Goal: Task Accomplishment & Management: Use online tool/utility

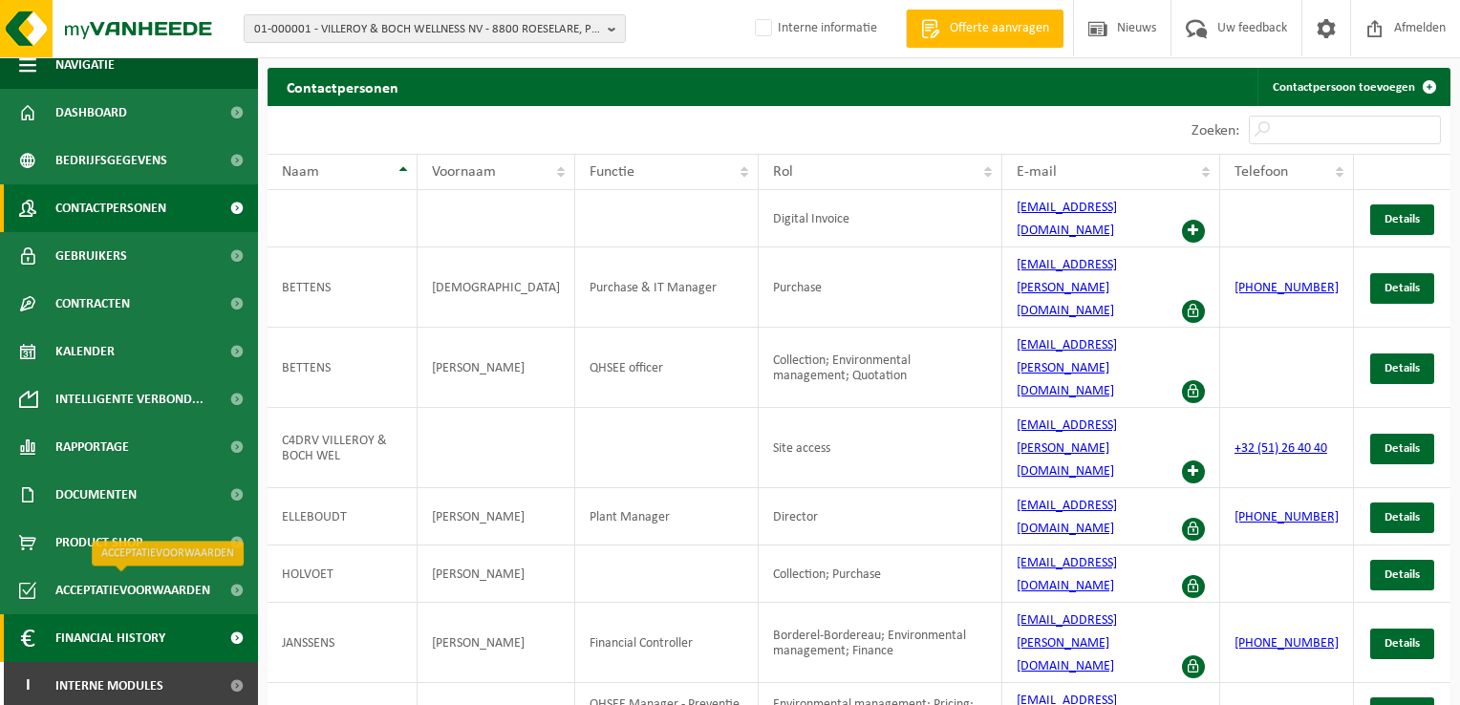
scroll to position [20, 0]
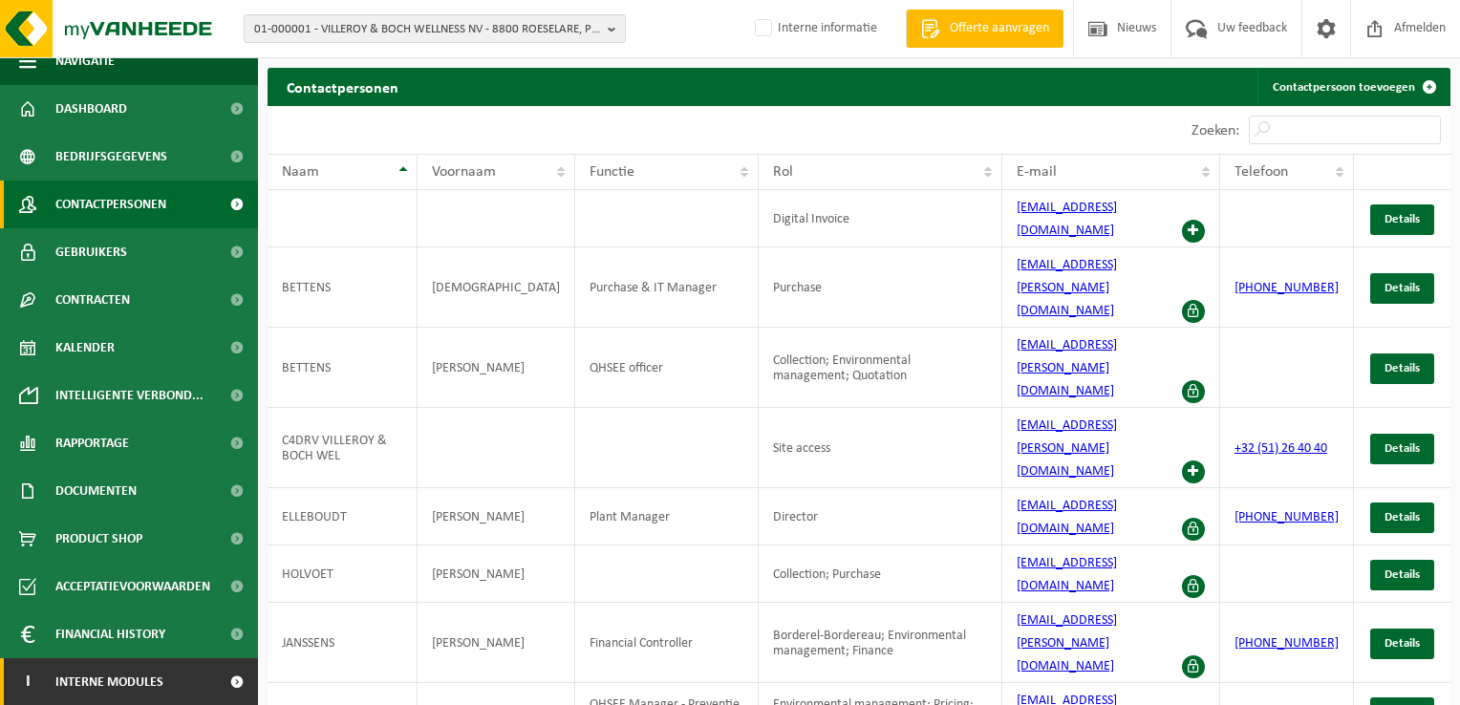
click at [170, 676] on link "I Interne modules" at bounding box center [129, 682] width 258 height 48
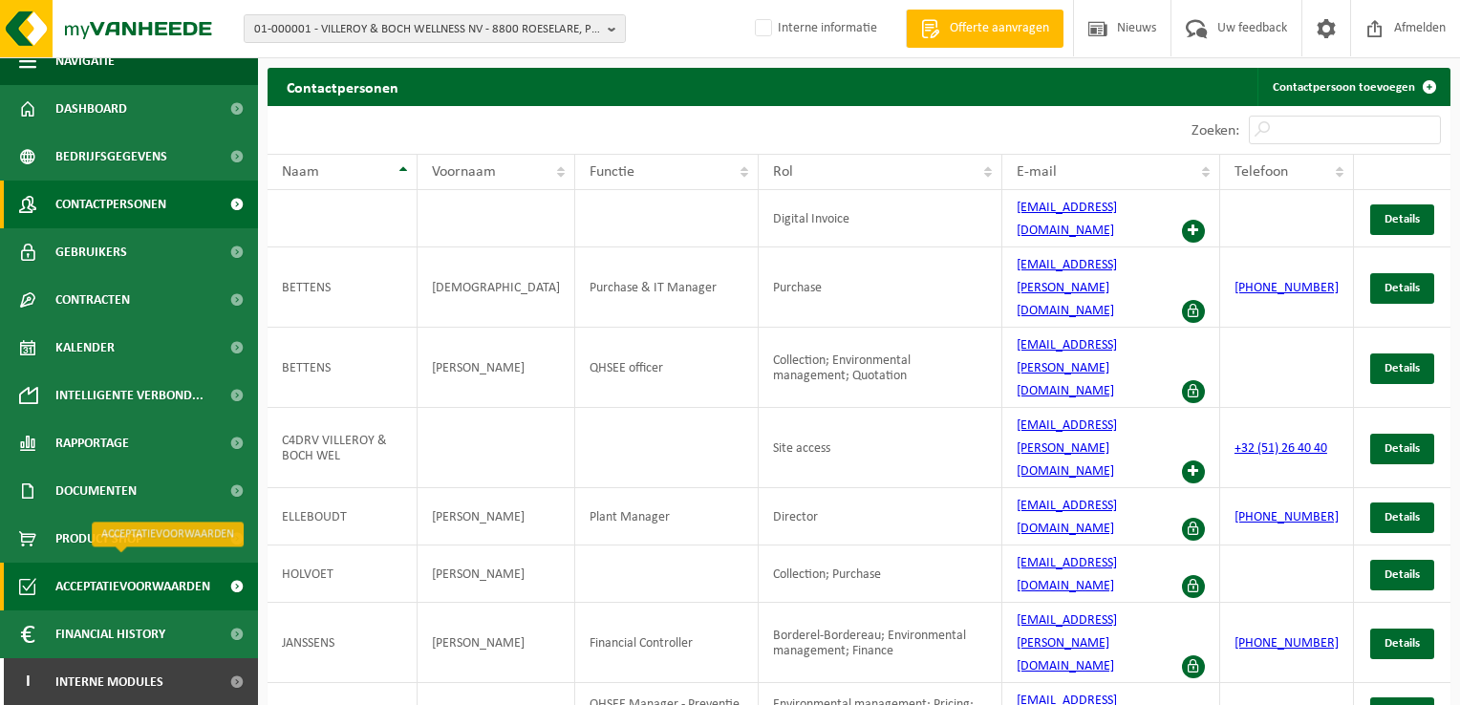
scroll to position [211, 0]
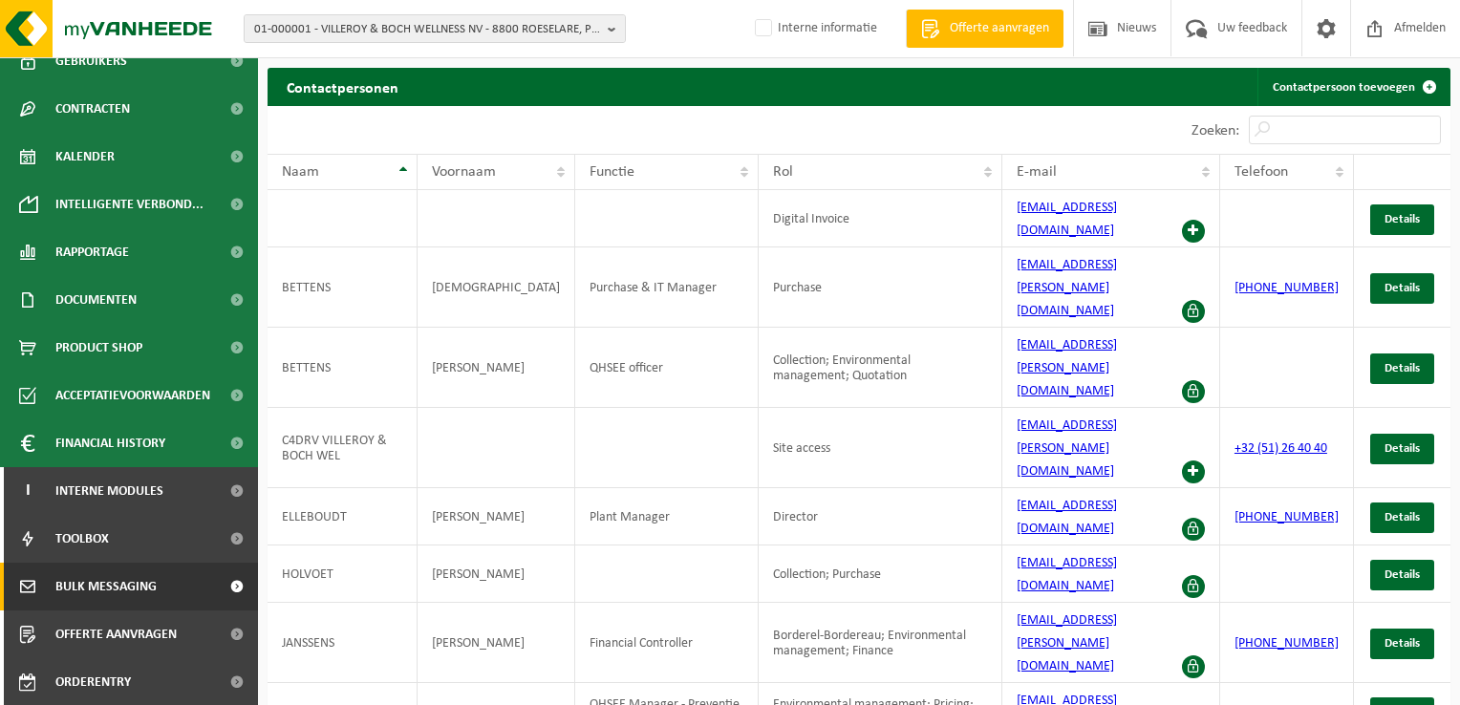
click at [173, 588] on link "Bulk Messaging" at bounding box center [129, 587] width 258 height 48
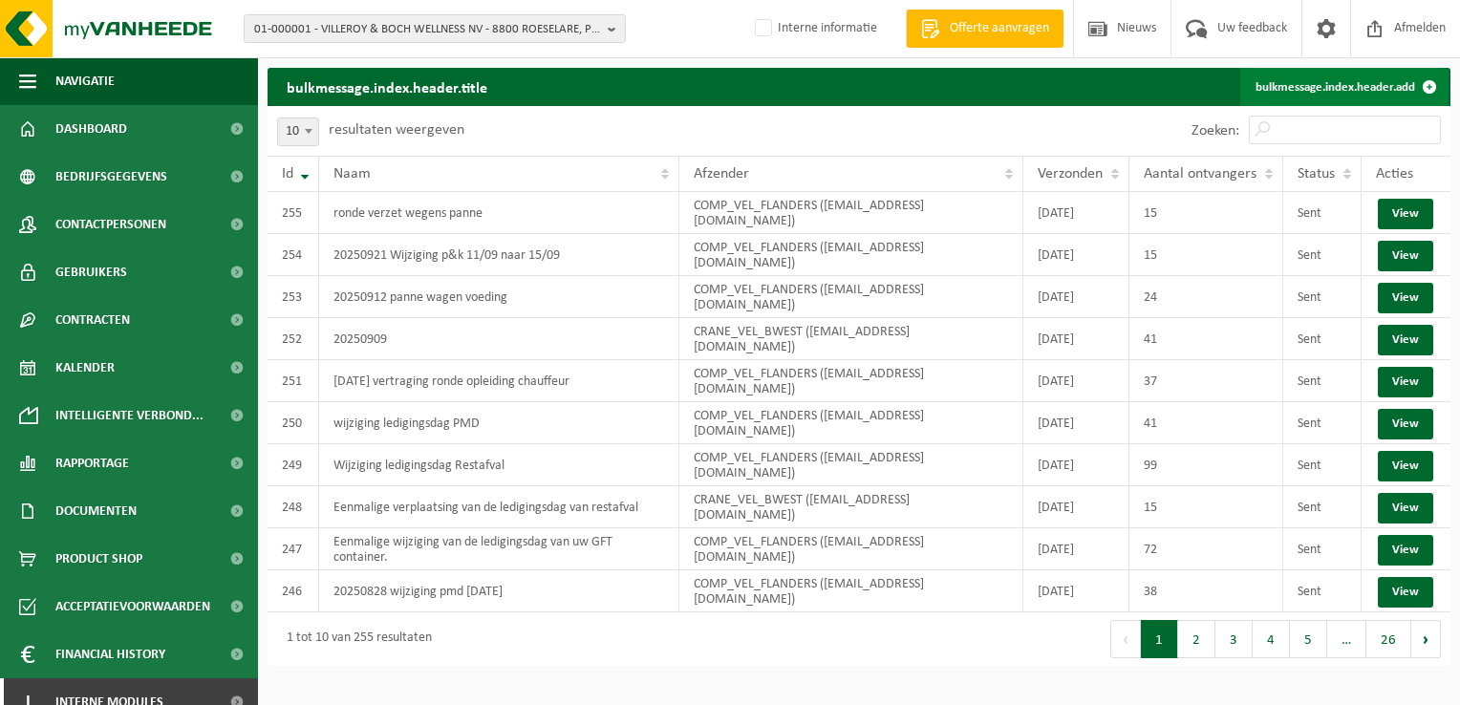
click at [1386, 89] on link "bulkmessage.index.header.add" at bounding box center [1344, 87] width 208 height 38
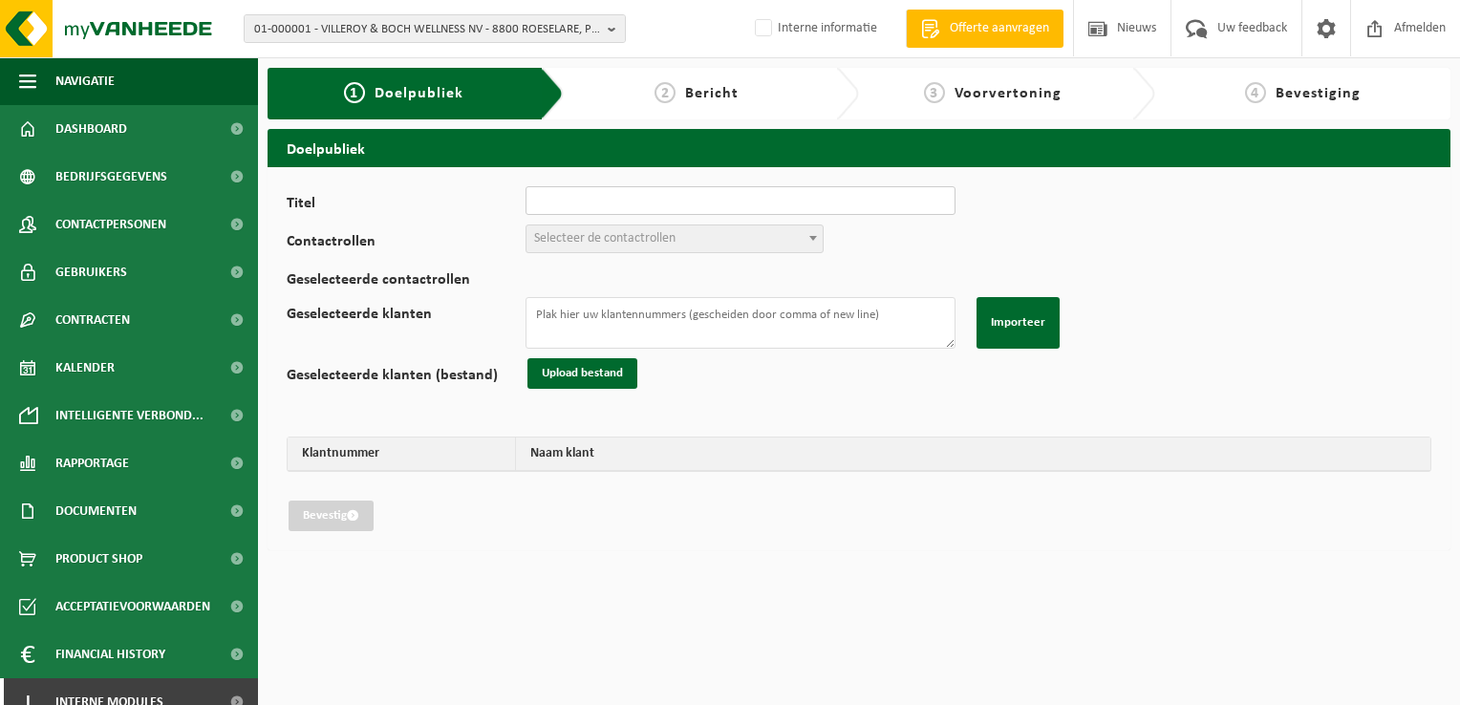
click at [724, 197] on input "Titel" at bounding box center [740, 200] width 430 height 29
click at [673, 203] on input "20250917 Wijziging ronde" at bounding box center [740, 200] width 430 height 29
type input "20250917 Wijziging ronde papier/karton naar 18/09"
click at [680, 235] on span "Selecteer de contactrollen" at bounding box center [674, 238] width 296 height 27
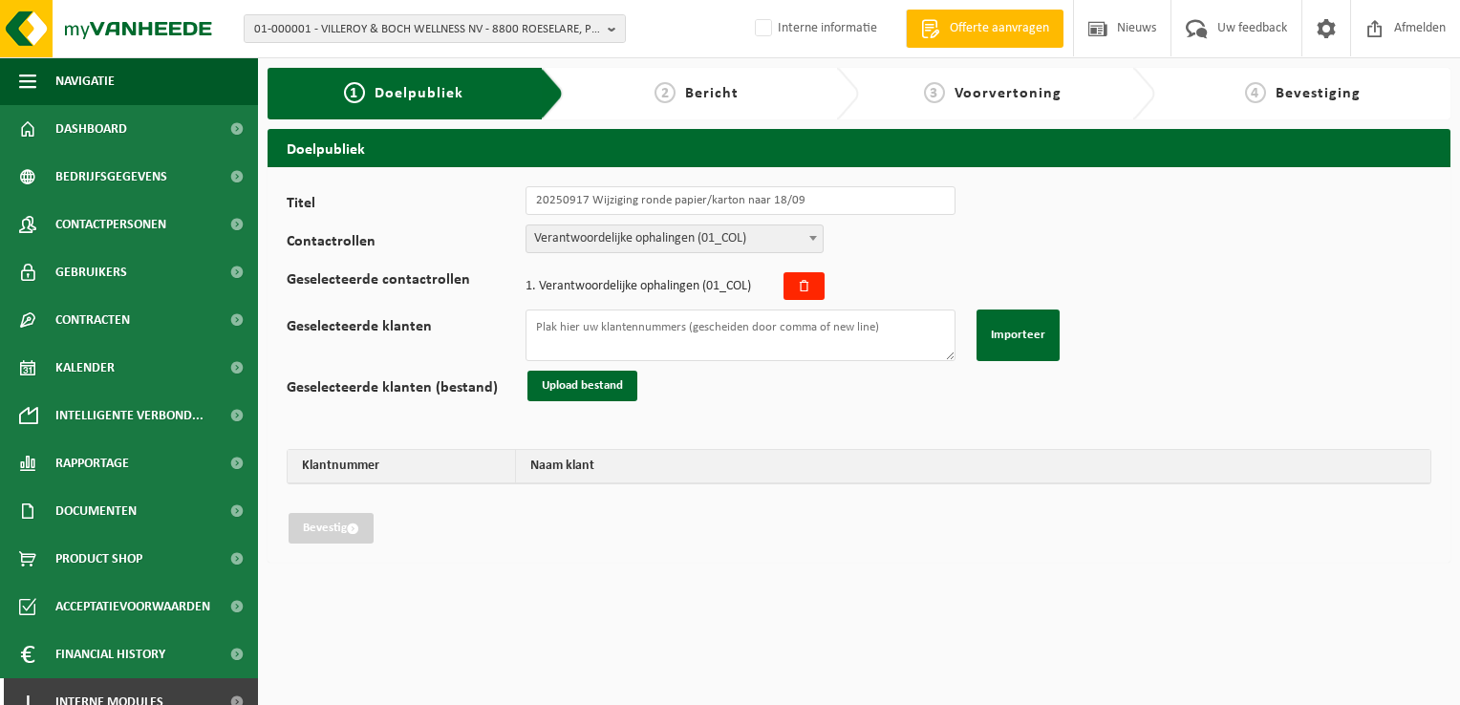
click at [682, 230] on span "Verantwoordelijke ophalingen (01_COL)" at bounding box center [674, 238] width 296 height 27
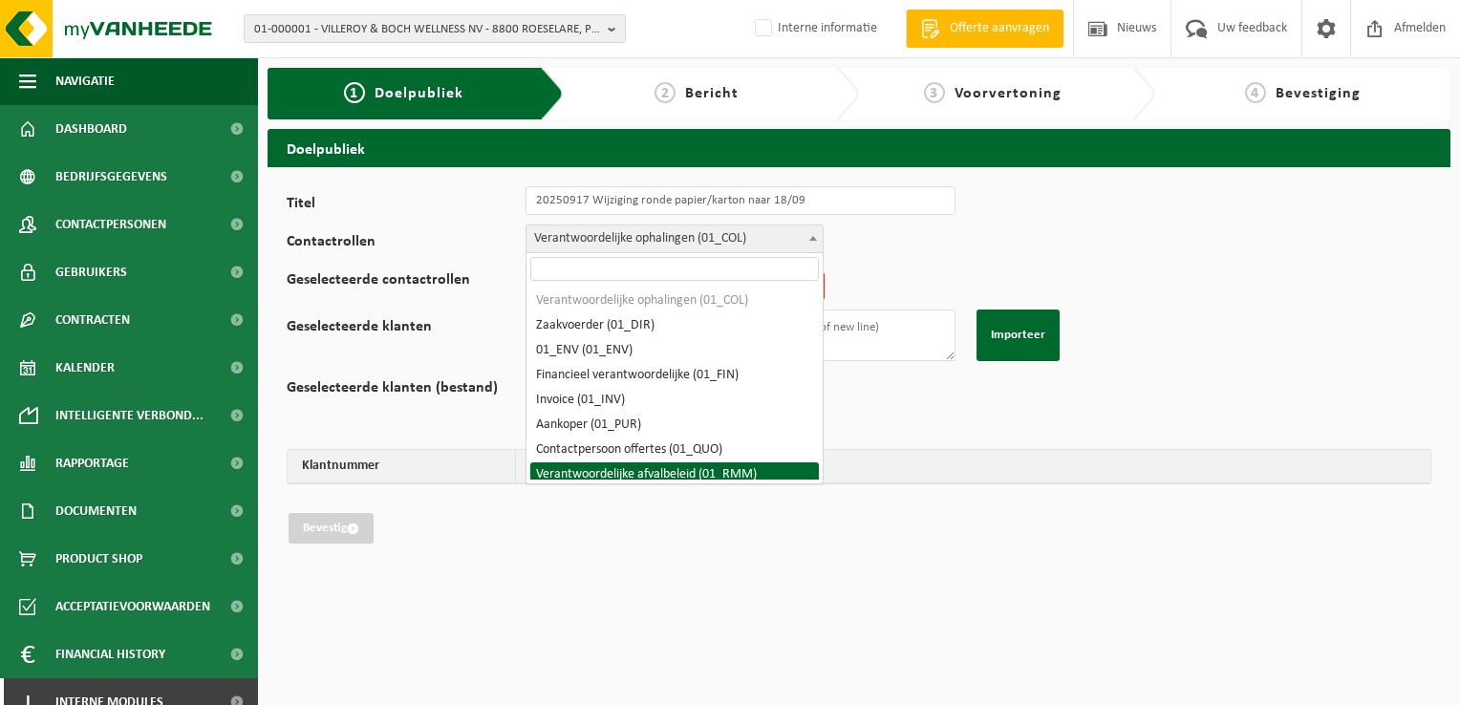
select select "01_RMM"
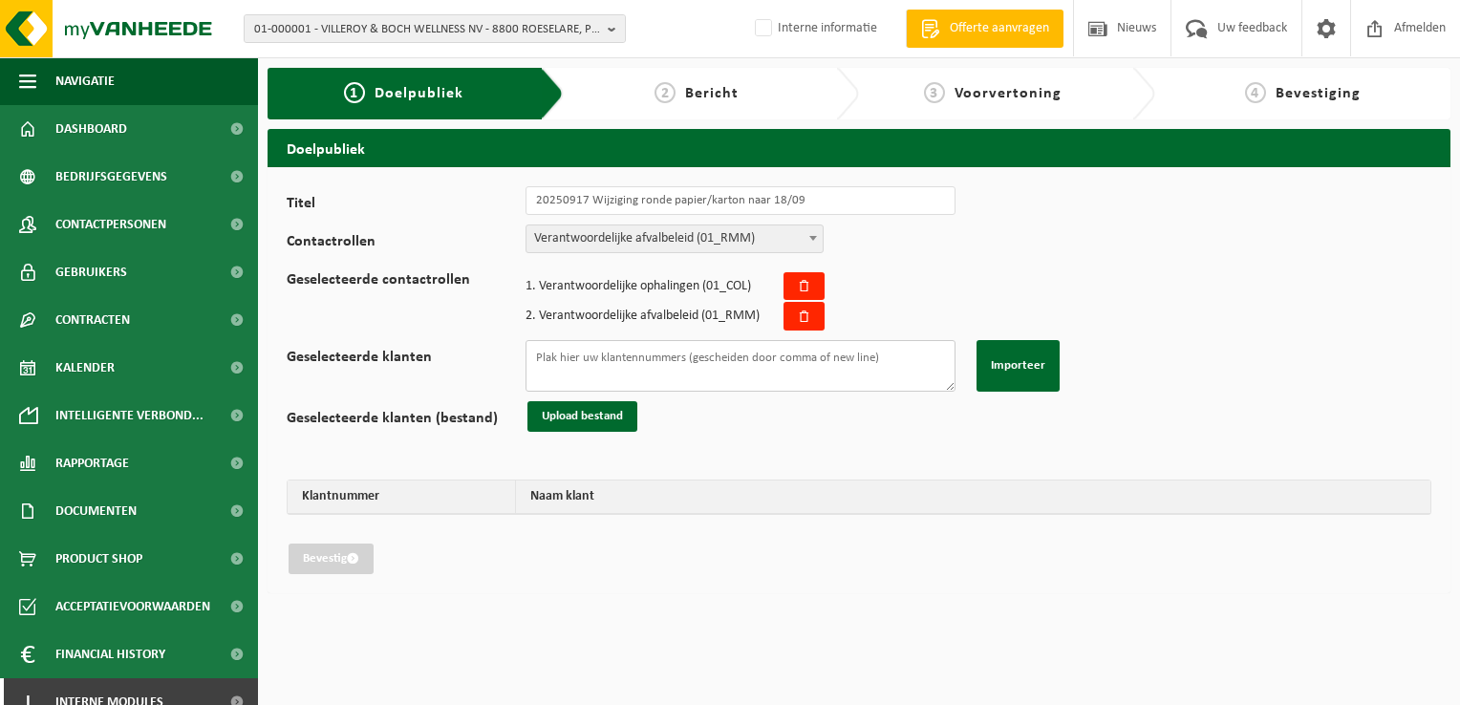
click at [653, 370] on textarea "Geselecteerde klanten" at bounding box center [740, 366] width 430 height 52
click at [605, 361] on textarea "Geselecteerde klanten" at bounding box center [740, 366] width 430 height 52
paste textarea "01-005157 02-007861 01-083439 01-102099 01-066319 01-902530 02-014712 10-747711…"
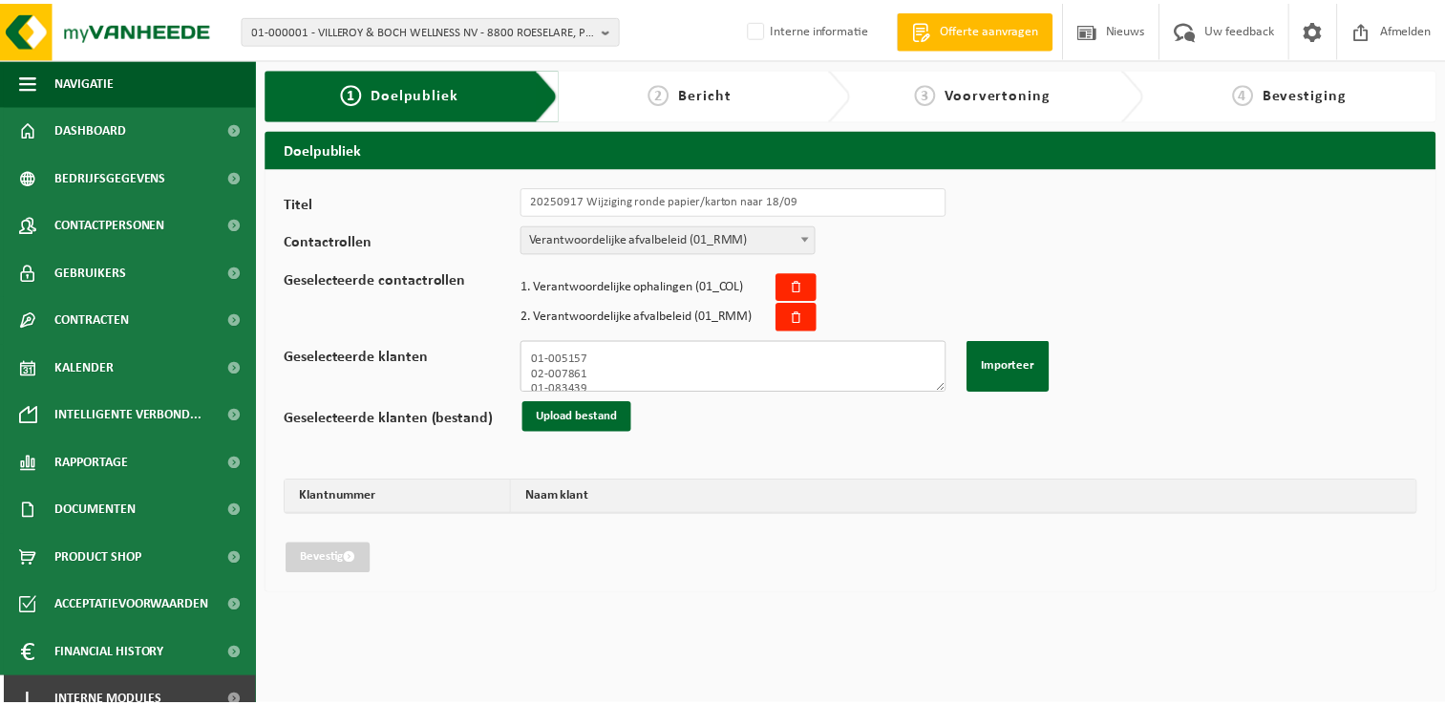
scroll to position [397, 0]
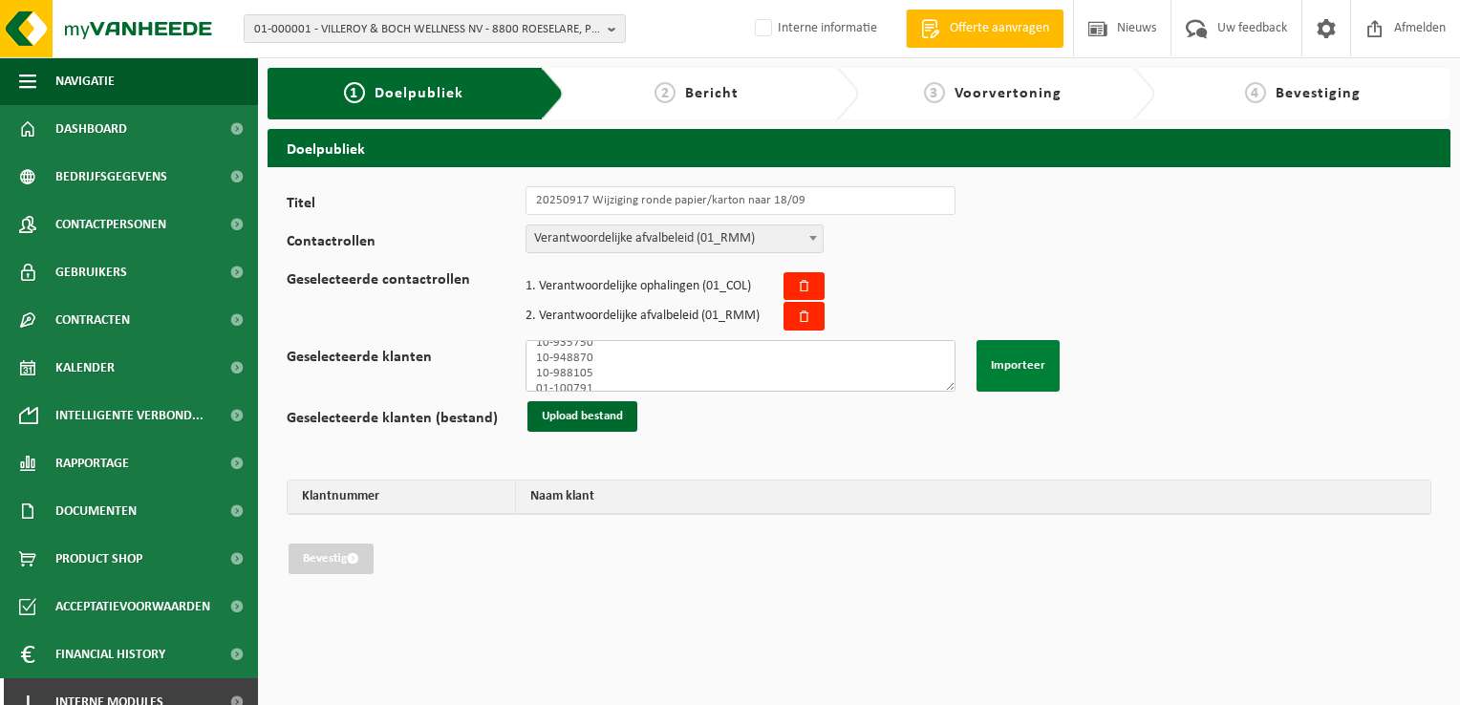
type textarea "01-005157 02-007861 01-083439 01-102099 01-066319 01-902530 02-014712 10-747711…"
click at [1017, 376] on button "Importeer" at bounding box center [1017, 366] width 83 height 52
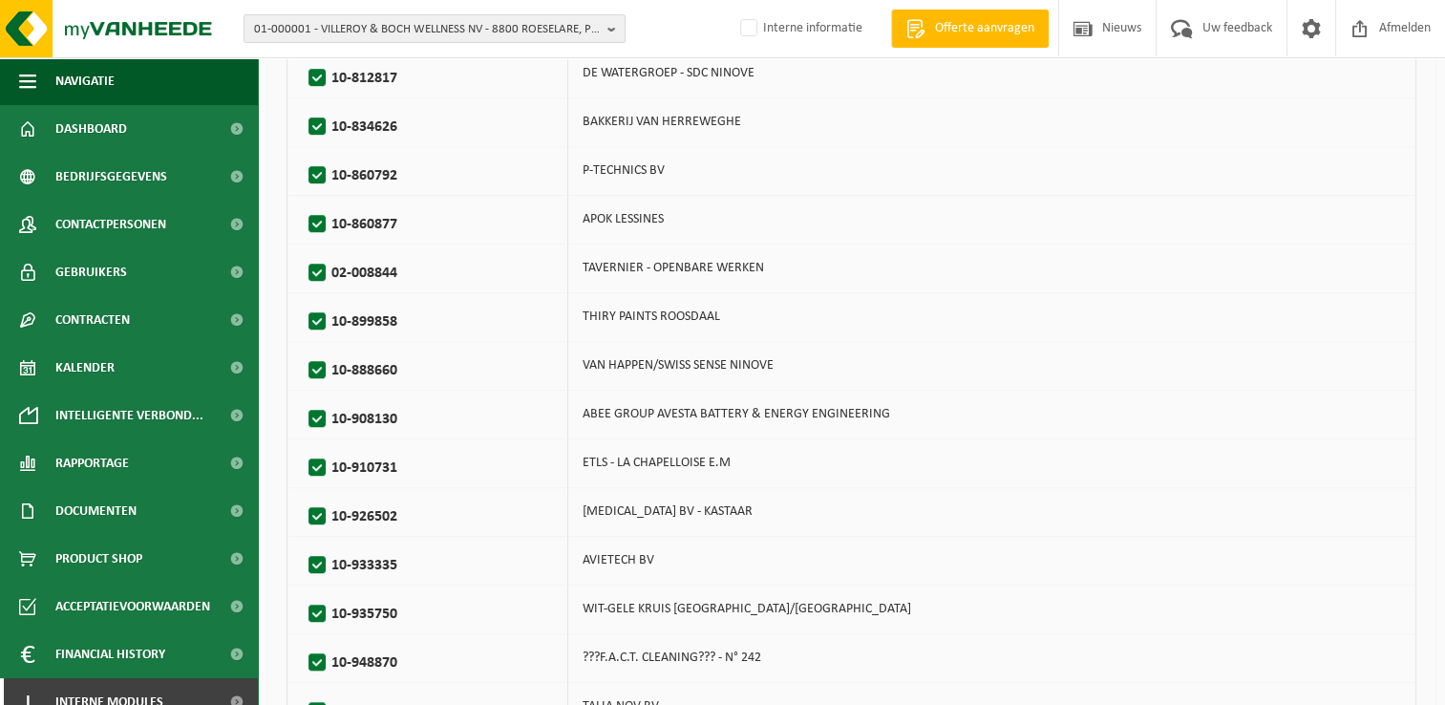
scroll to position [1300, 0]
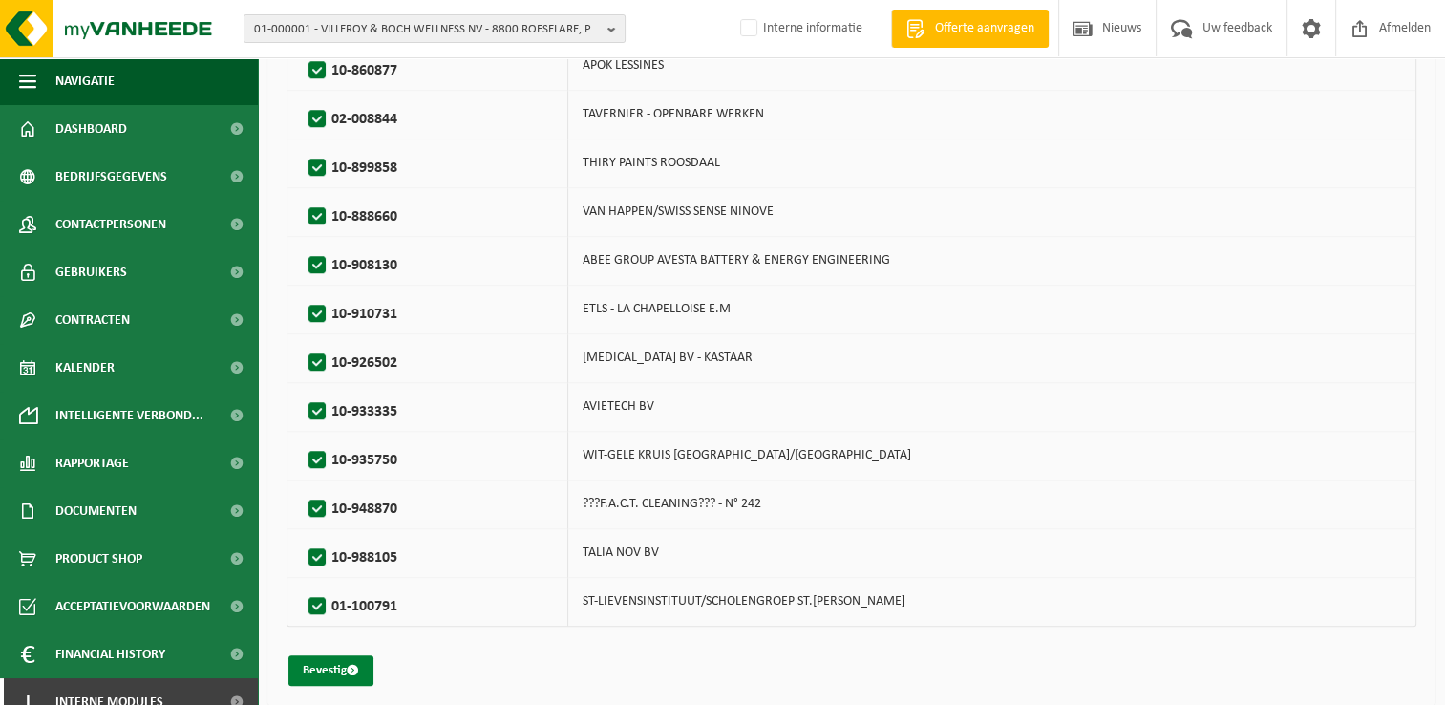
click at [331, 655] on button "Bevestig" at bounding box center [330, 670] width 85 height 31
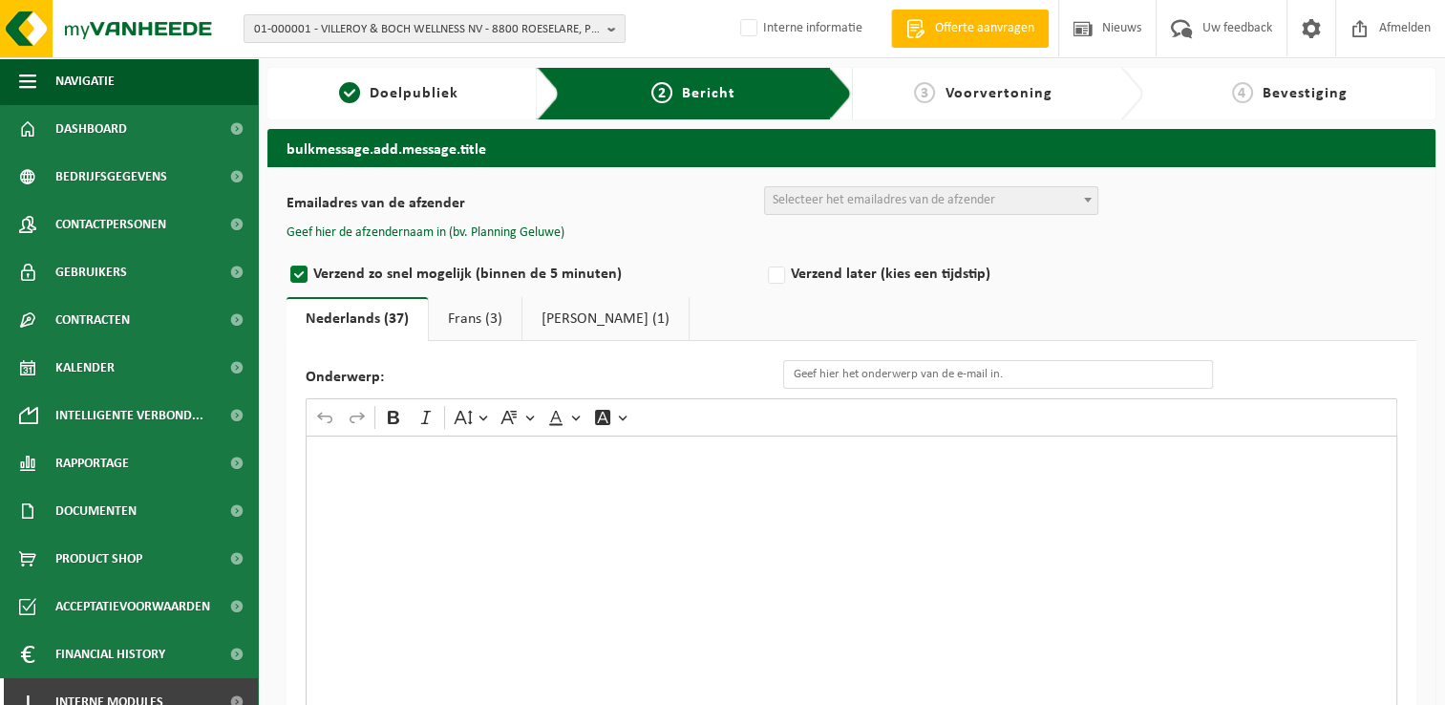
click at [949, 197] on span "Selecteer het emailadres van de afzender" at bounding box center [884, 200] width 223 height 14
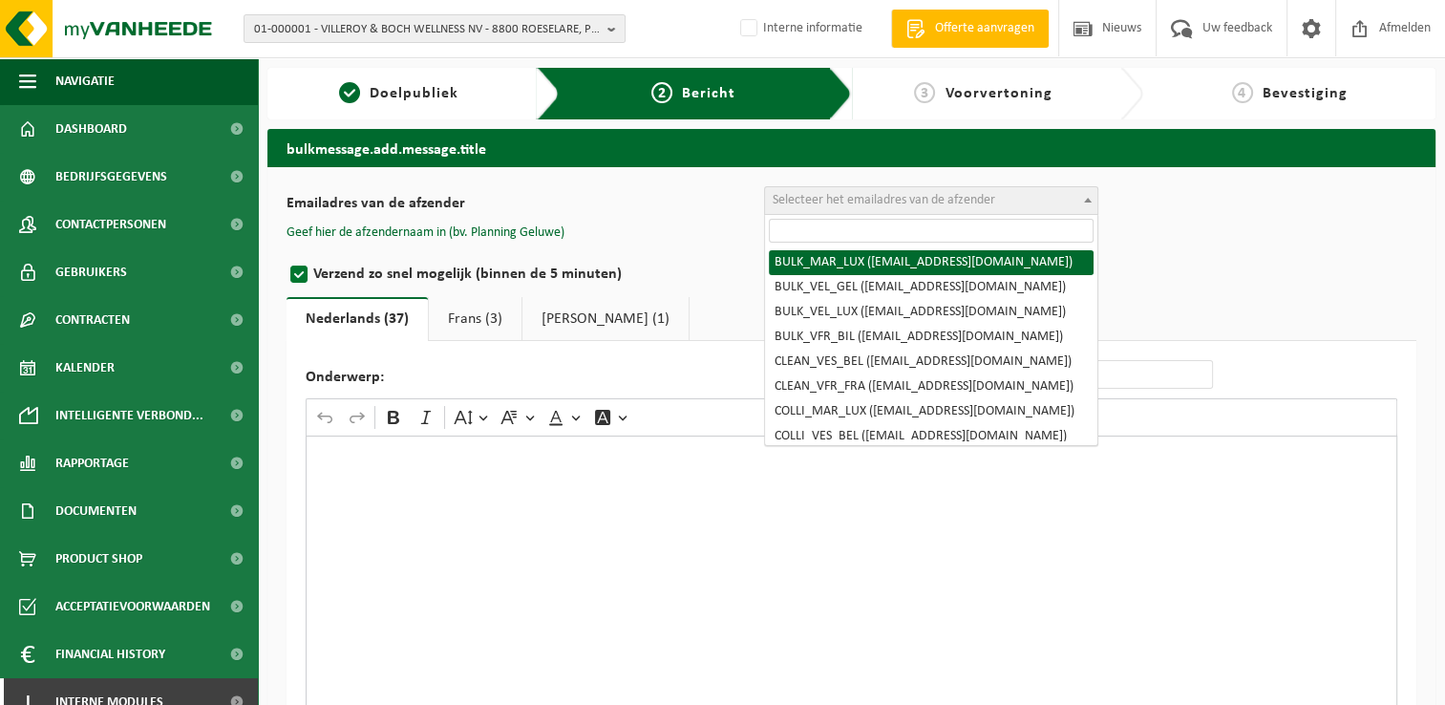
click at [937, 221] on input "search" at bounding box center [931, 231] width 325 height 24
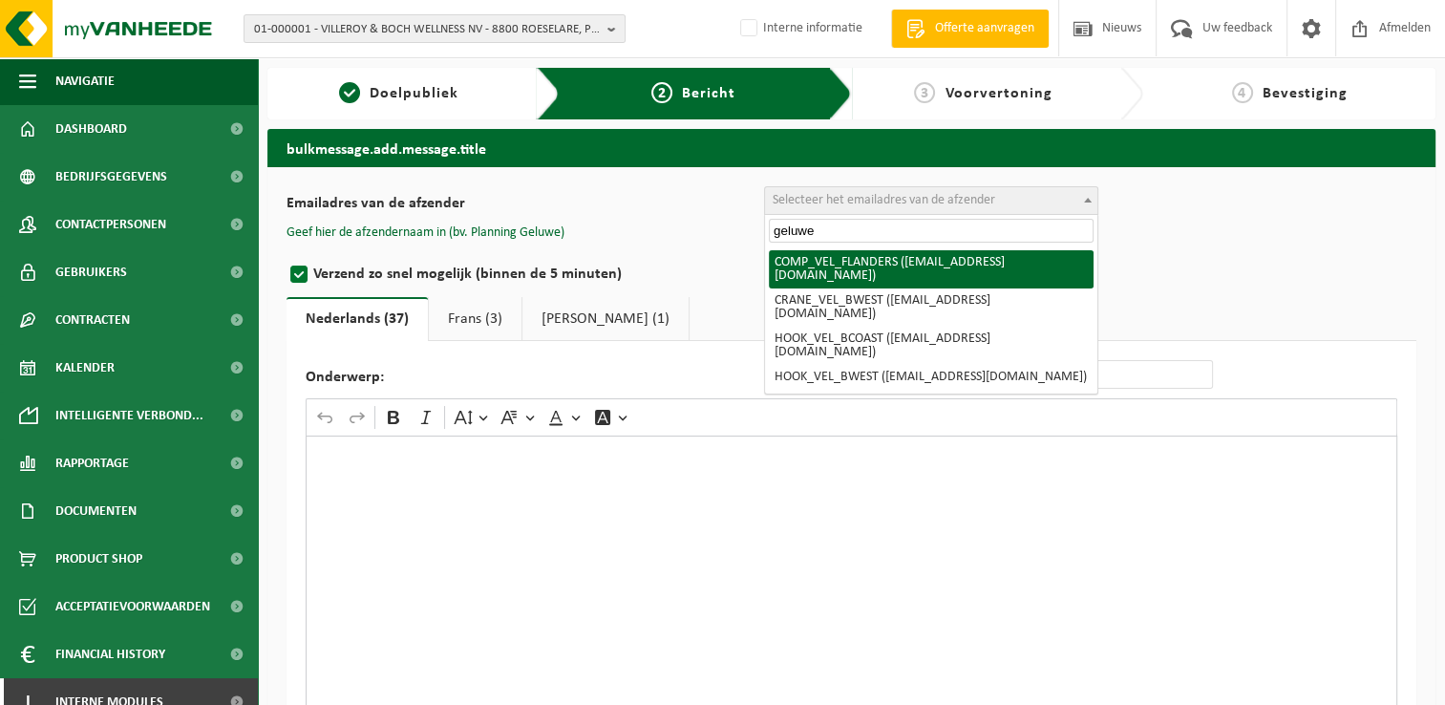
type input "geluwe"
select select "COMP_VEL_FLANDERS"
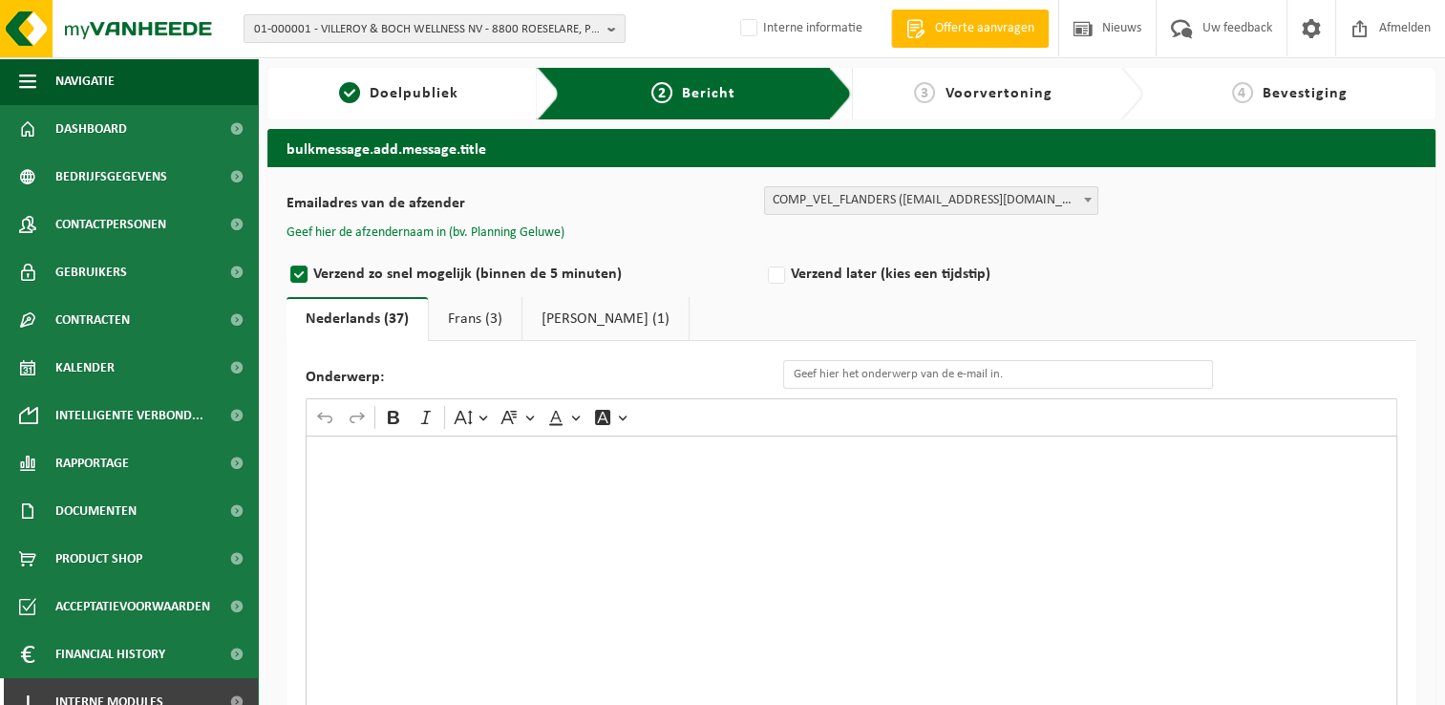
click at [562, 224] on button "Geef hier de afzendernaam in (bv. Planning Geluwe)" at bounding box center [426, 232] width 278 height 17
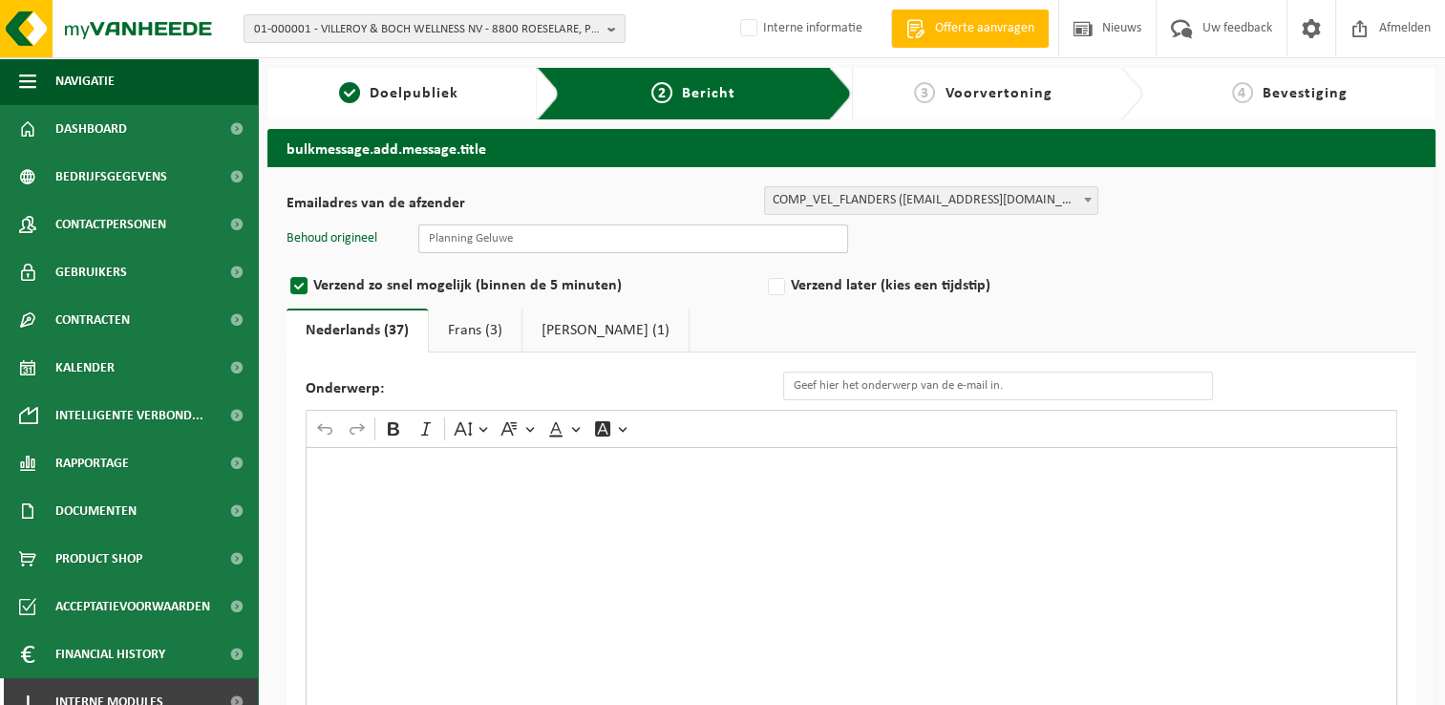
click at [565, 248] on input "text" at bounding box center [633, 238] width 430 height 29
type input "Planning Geluwe"
click at [821, 381] on input "Onderwerp:" at bounding box center [998, 386] width 430 height 29
drag, startPoint x: 967, startPoint y: 373, endPoint x: 988, endPoint y: 376, distance: 21.4
click at [967, 373] on input "Onderwerp:" at bounding box center [998, 386] width 430 height 29
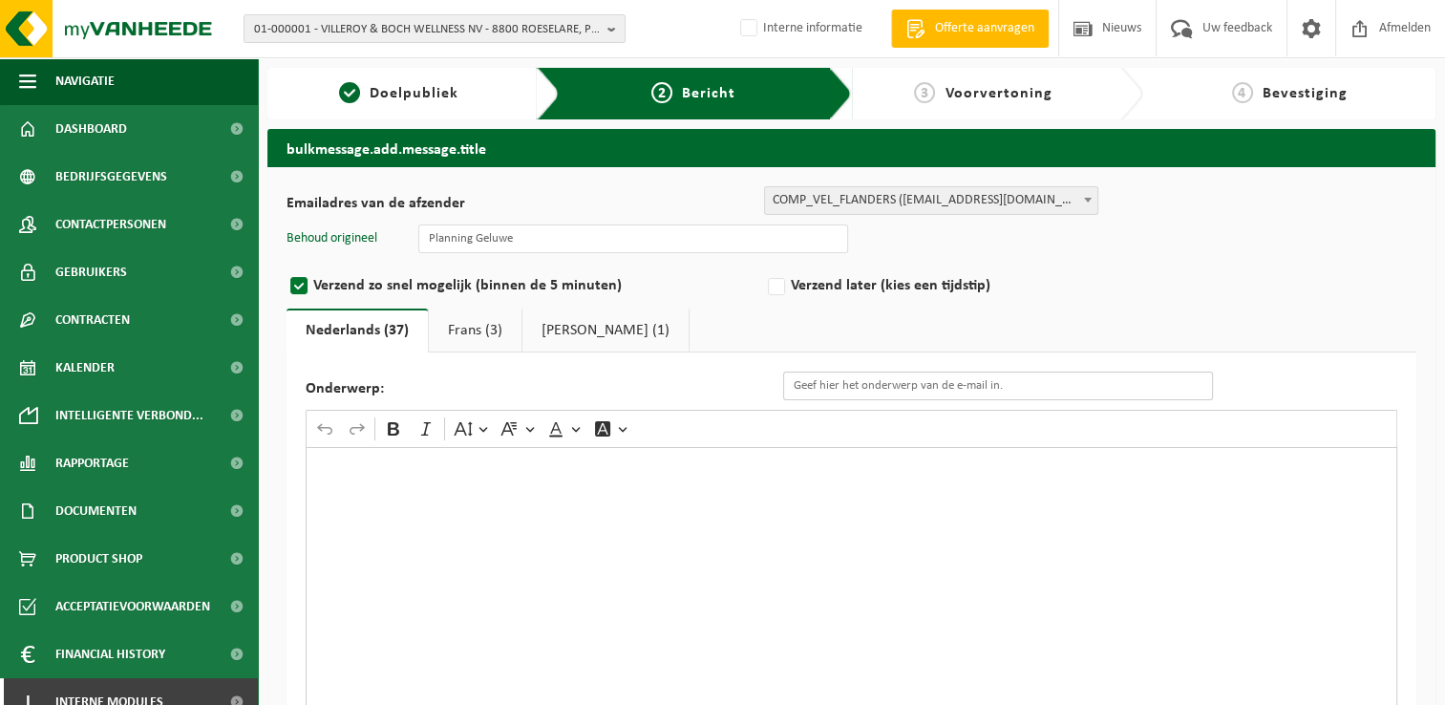
paste input "Eenmalige wijziging van de ledigingsdag van uw ..."
type input "Eenmalige wijziging van de ledigingsdag van uw papier/karton container"
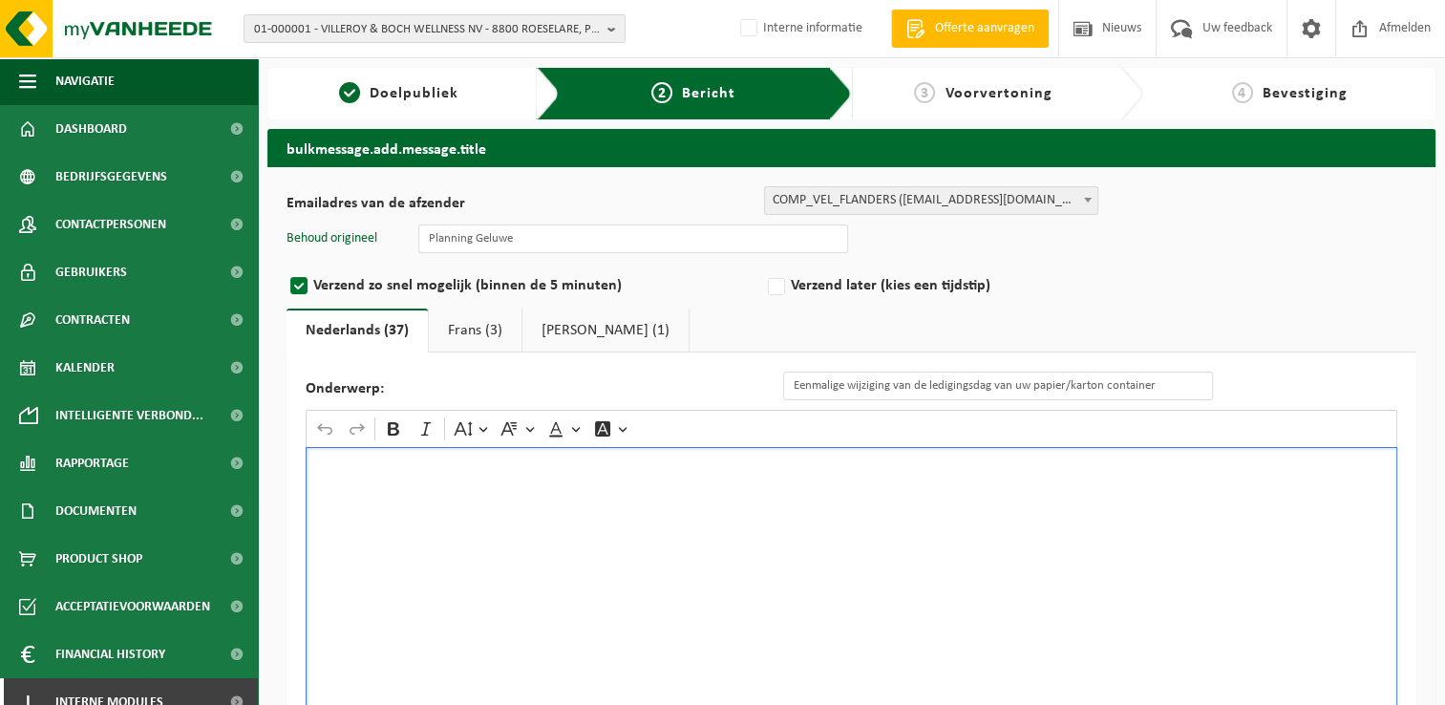
click at [640, 529] on div "Rich Text Editor. Editing area: main. Press Alt+0 for help." at bounding box center [852, 638] width 1092 height 382
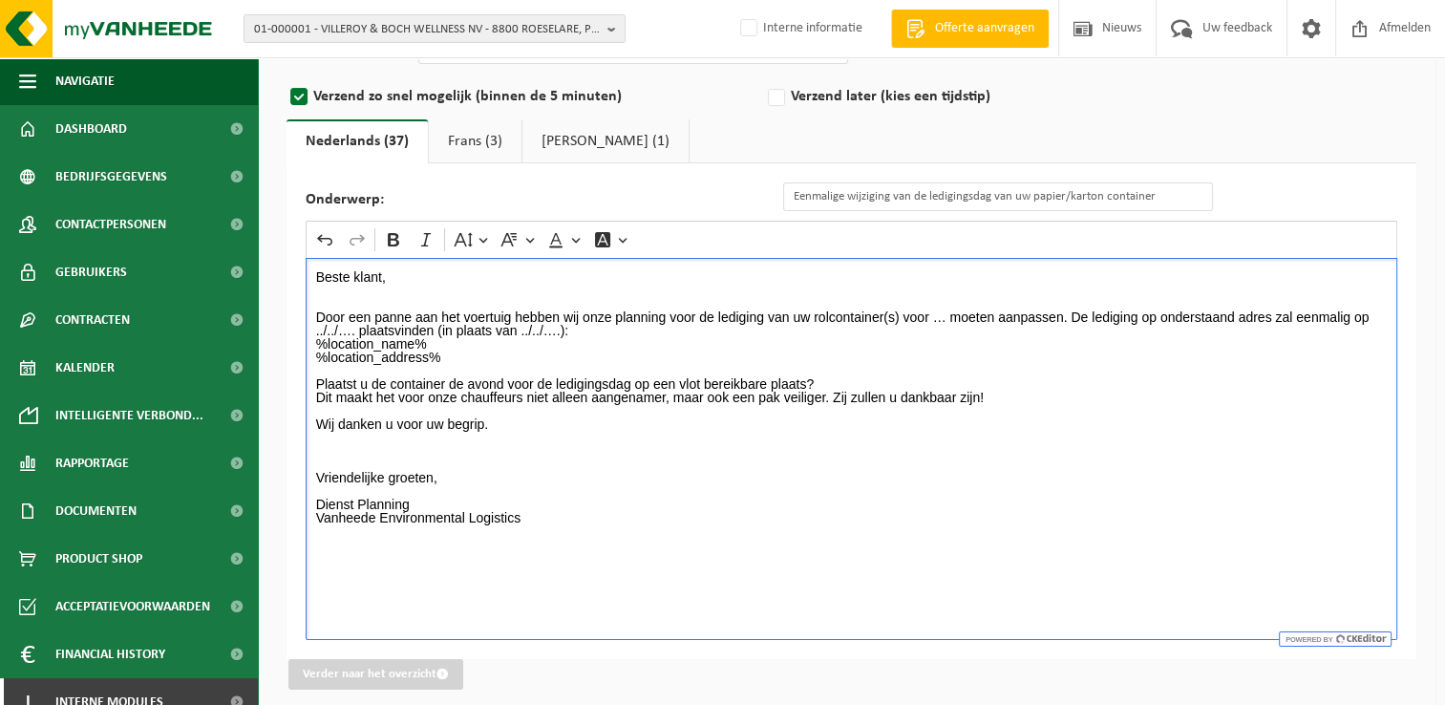
scroll to position [201, 0]
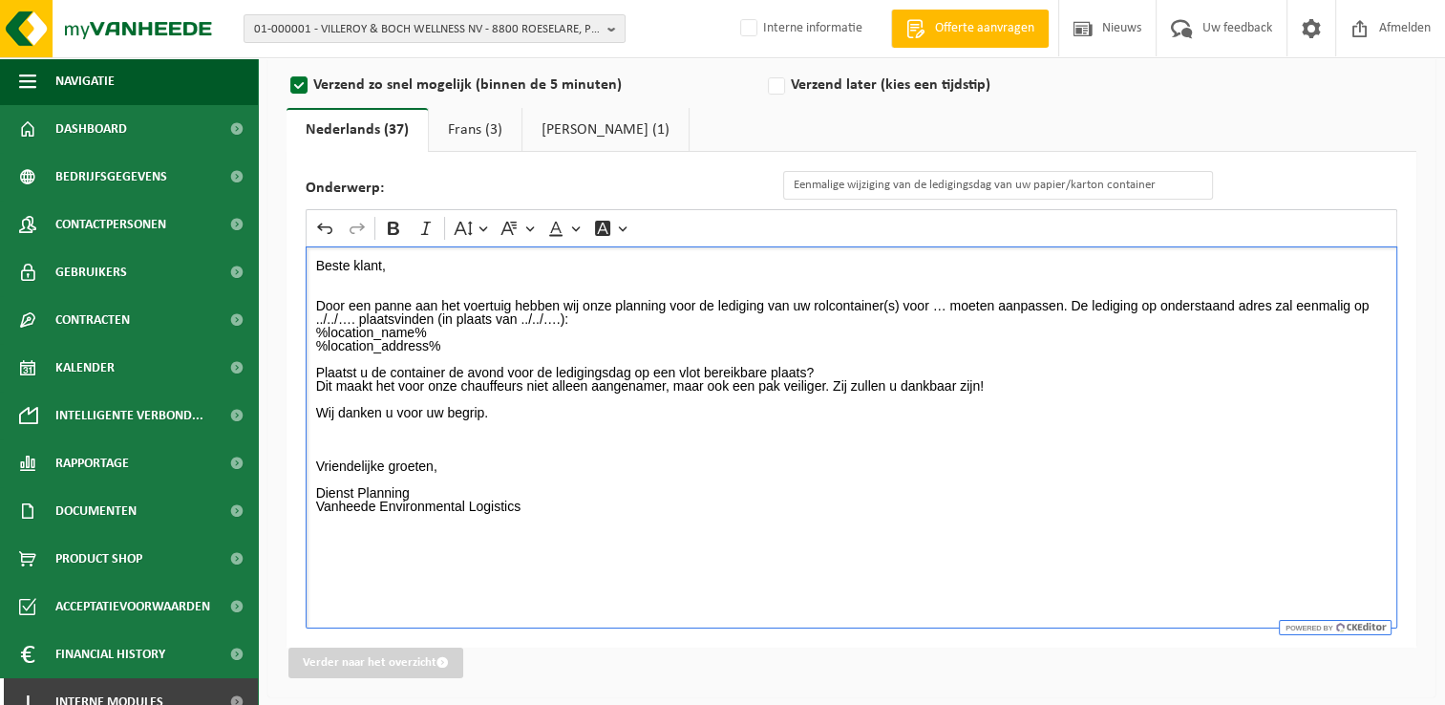
click at [944, 304] on p "Beste klant, Door een panne aan het voertuig hebben wij onze planning voor de l…" at bounding box center [852, 392] width 1072 height 267
click at [936, 304] on p "Beste klant, Door een panne aan het voertuig hebben wij onze planning voor de l…" at bounding box center [852, 392] width 1072 height 267
drag, startPoint x: 940, startPoint y: 304, endPoint x: 968, endPoint y: 303, distance: 27.7
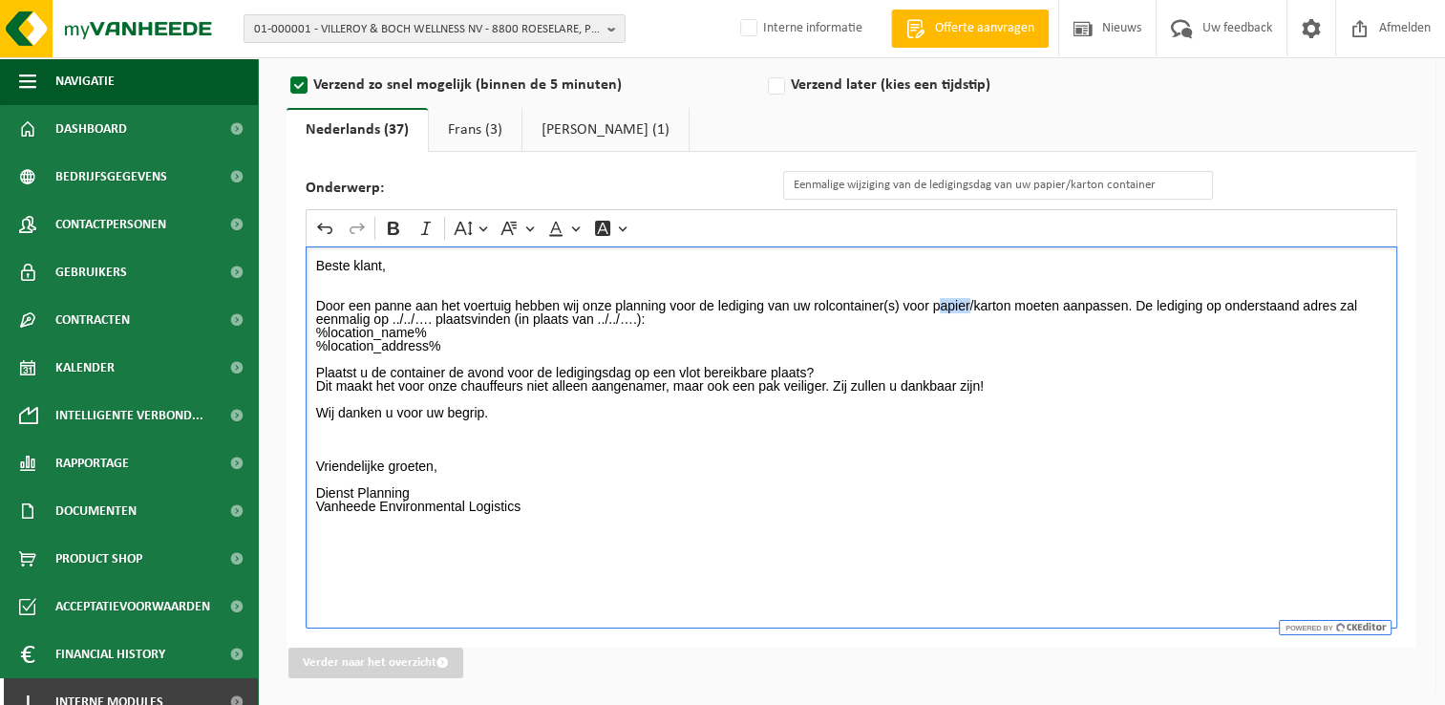
click at [968, 303] on p "Beste klant, Door een panne aan het voertuig hebben wij onze planning voor de l…" at bounding box center [852, 392] width 1072 height 267
drag, startPoint x: 934, startPoint y: 305, endPoint x: 1009, endPoint y: 308, distance: 74.6
click at [1009, 308] on p "Beste klant, Door een panne aan het voertuig hebben wij onze planning voor de l…" at bounding box center [852, 392] width 1072 height 267
click at [993, 319] on p "Beste klant, Door een panne aan het voertuig hebben wij onze planning voor de l…" at bounding box center [852, 392] width 1072 height 267
drag, startPoint x: 394, startPoint y: 314, endPoint x: 428, endPoint y: 314, distance: 34.4
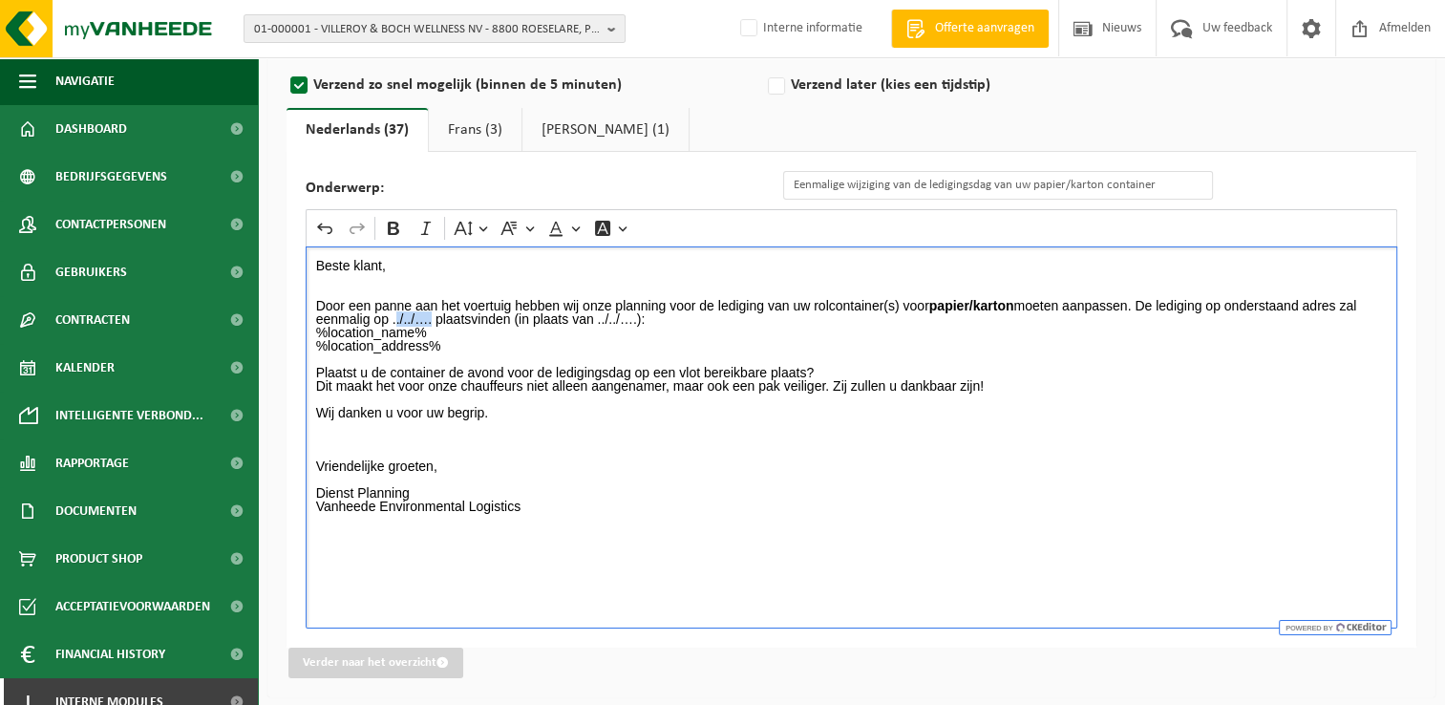
click at [428, 314] on p "Beste klant, Door een panne aan het voertuig hebben wij onze planning voor de l…" at bounding box center [852, 392] width 1072 height 267
drag, startPoint x: 393, startPoint y: 320, endPoint x: 525, endPoint y: 313, distance: 132.9
click at [525, 313] on p "Beste klant, Door een panne aan het voertuig hebben wij onze planning voor de l…" at bounding box center [852, 392] width 1072 height 267
click at [536, 322] on p "Beste klant, Door een panne aan het voertuig hebben wij onze planning voor de l…" at bounding box center [852, 392] width 1072 height 267
drag, startPoint x: 703, startPoint y: 319, endPoint x: 737, endPoint y: 319, distance: 34.4
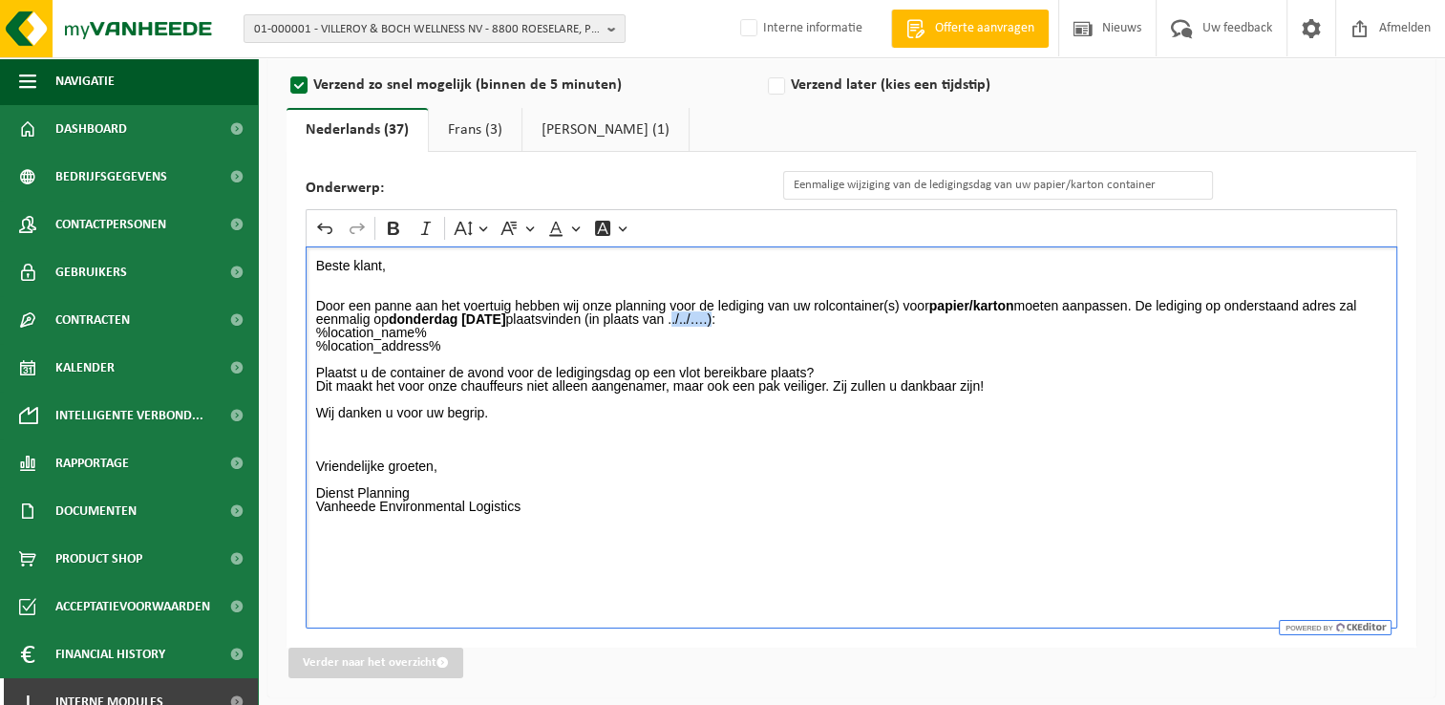
click at [737, 319] on p "Beste klant, Door een panne aan het voertuig hebben wij onze planning voor de l…" at bounding box center [852, 392] width 1072 height 267
drag, startPoint x: 699, startPoint y: 315, endPoint x: 827, endPoint y: 320, distance: 128.1
click at [827, 320] on p "Beste klant, Door een panne aan het voertuig hebben wij onze planning voor de l…" at bounding box center [852, 392] width 1072 height 267
click at [836, 337] on p "Beste klant, Door een panne aan het voertuig hebben wij onze planning voor de l…" at bounding box center [852, 392] width 1072 height 267
click at [885, 322] on p "Beste klant, Door een panne aan het voertuig hebben wij onze planning voor de l…" at bounding box center [852, 392] width 1072 height 267
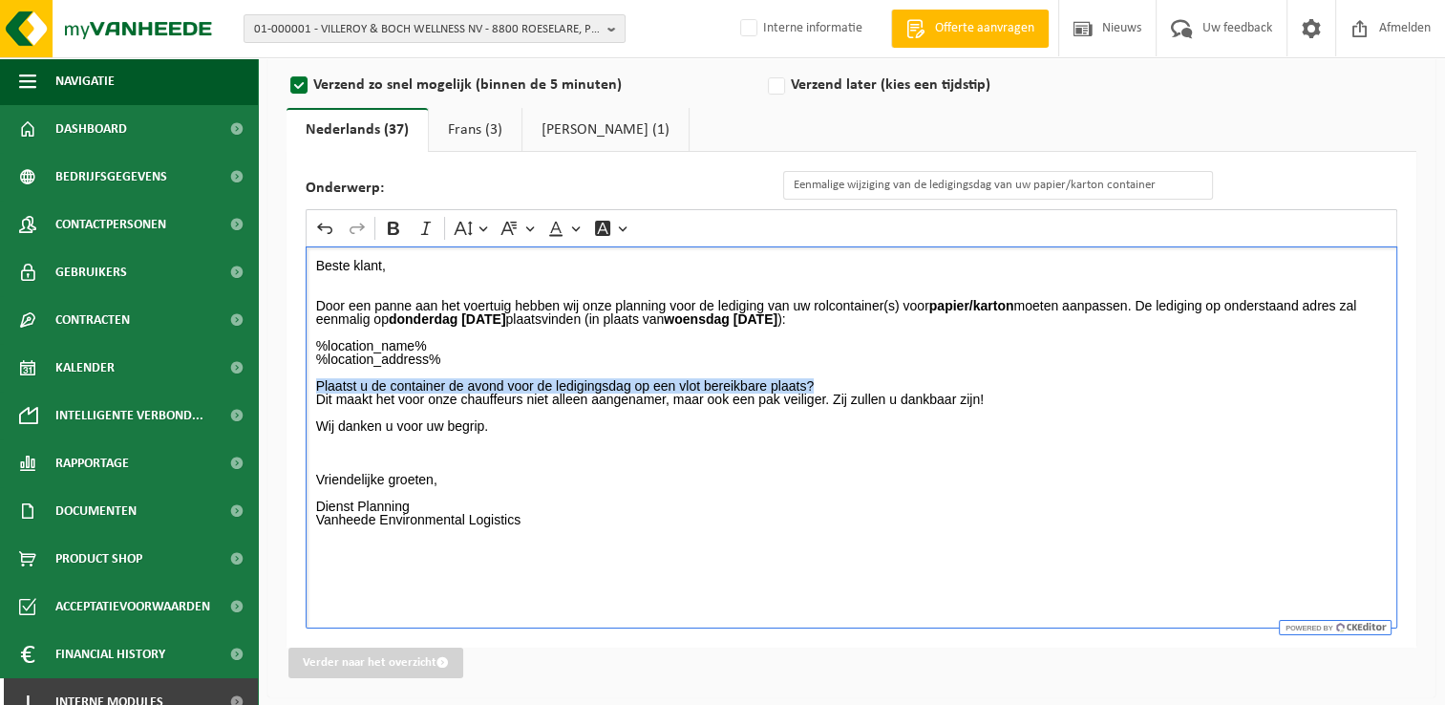
drag, startPoint x: 726, startPoint y: 380, endPoint x: 316, endPoint y: 383, distance: 409.8
click at [316, 383] on p "⁠⁠⁠⁠⁠⁠⁠ %location_name% %location_address% Plaatst u de container de avond voor…" at bounding box center [852, 433] width 1072 height 214
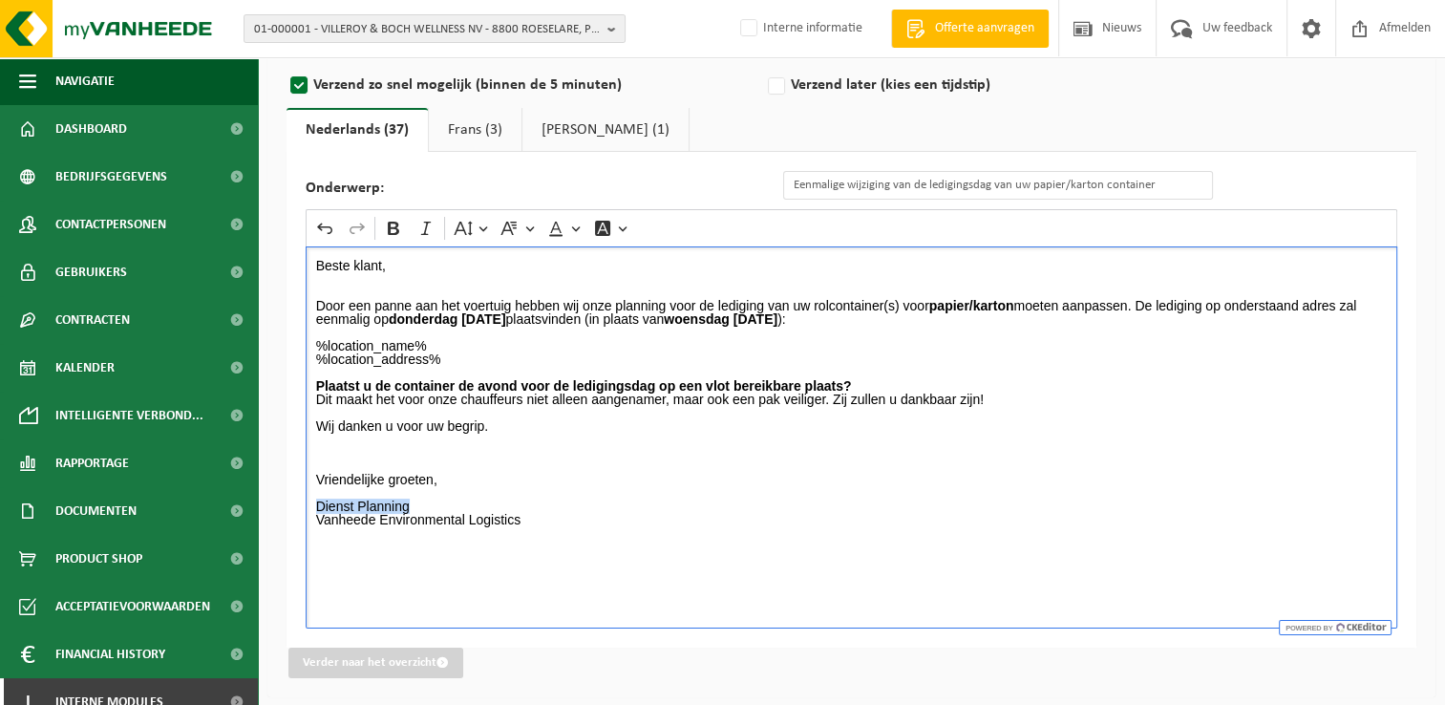
drag, startPoint x: 315, startPoint y: 503, endPoint x: 415, endPoint y: 501, distance: 99.4
click at [415, 501] on p "%location_name% %location_address% Plaatst u de container de avond voor de ledi…" at bounding box center [852, 433] width 1072 height 214
click at [499, 492] on p "%location_name% %location_address% Plaatst u de container de avond voor de ledi…" at bounding box center [852, 433] width 1072 height 214
drag, startPoint x: 475, startPoint y: 128, endPoint x: 1267, endPoint y: 215, distance: 796.6
click at [475, 128] on link "Frans (3)" at bounding box center [475, 130] width 93 height 44
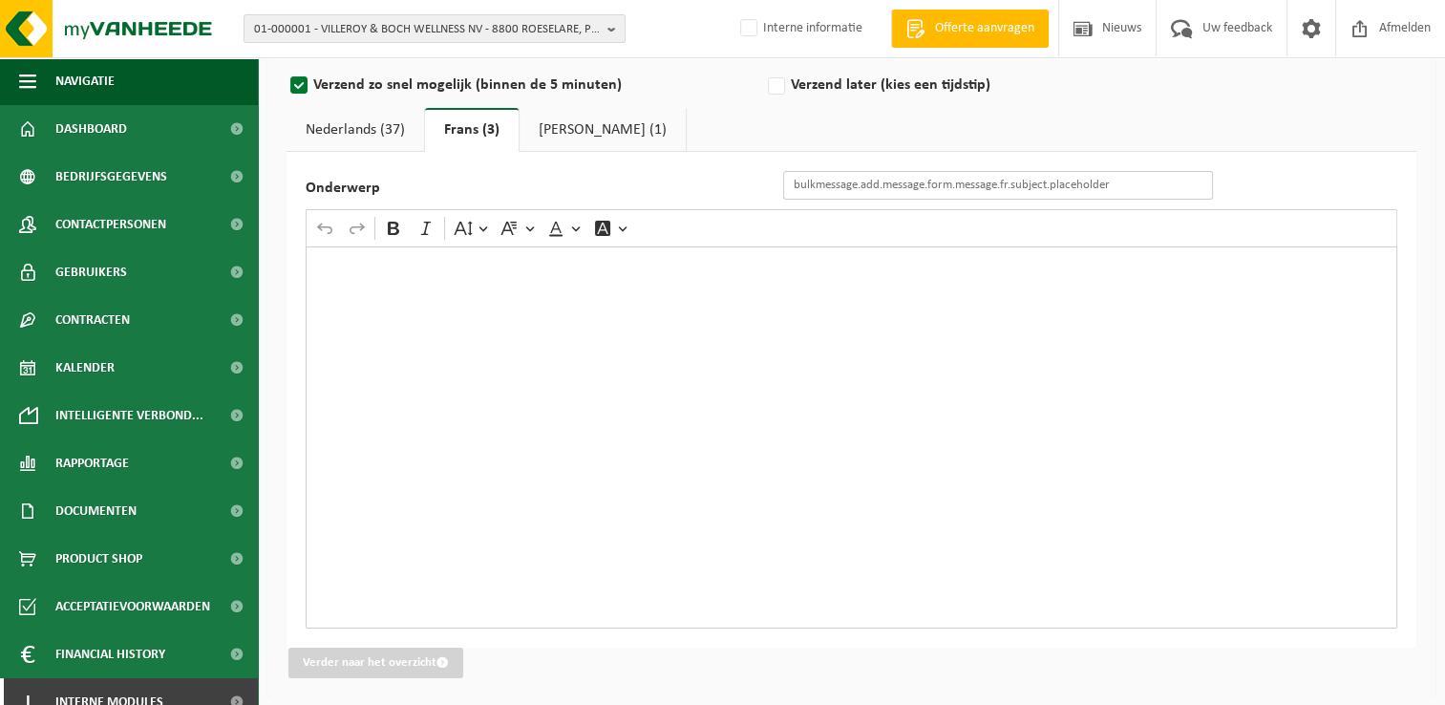
click at [899, 187] on input "Onderwerp" at bounding box center [998, 185] width 430 height 29
paste input "Changement exceptionnel du jour de vidange de vos ..."
drag, startPoint x: 1081, startPoint y: 186, endPoint x: 1059, endPoint y: 201, distance: 26.2
click at [1059, 201] on div "Onderwerp Changement exceptionnel du jour de vidange de vos ... Rich Text Edito…" at bounding box center [852, 400] width 1130 height 496
type input "Changement exceptionnel du jour de vidange de vos papier/carton"
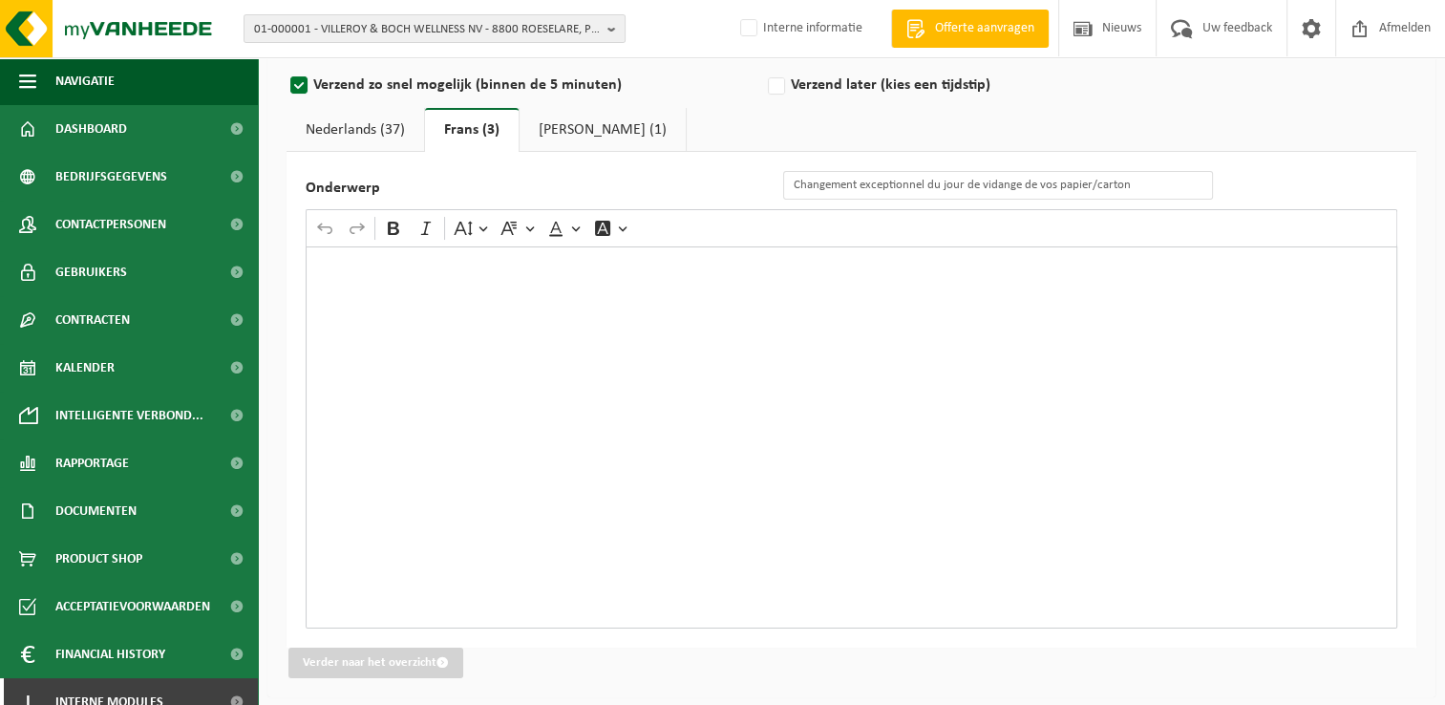
click at [676, 300] on div "Rich Text Editor. Editing area: main. Press Alt+0 for help." at bounding box center [852, 437] width 1092 height 382
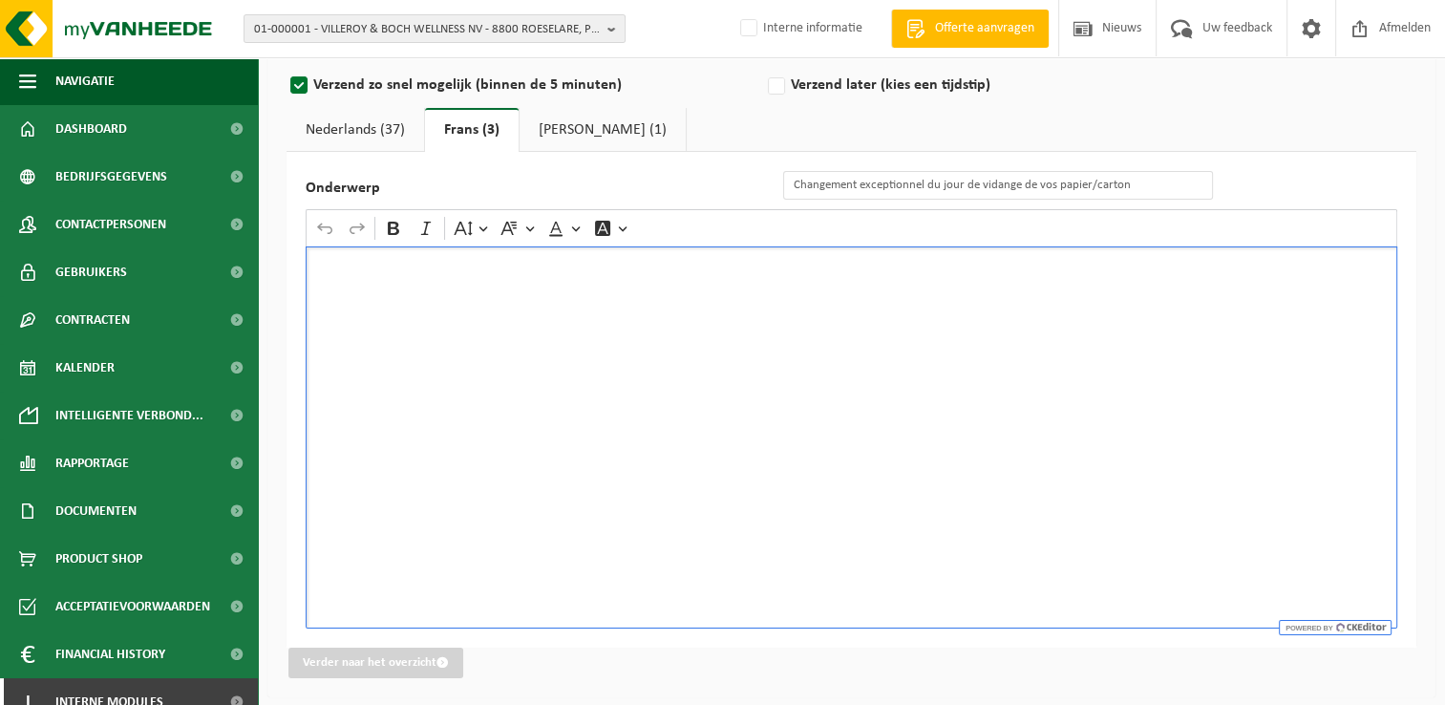
click at [669, 299] on div "Rich Text Editor. Editing area: main. Press Alt+0 for help." at bounding box center [852, 437] width 1092 height 382
click at [652, 372] on div "Rich Text Editor. Editing area: main. Press Alt+0 for help." at bounding box center [852, 437] width 1092 height 382
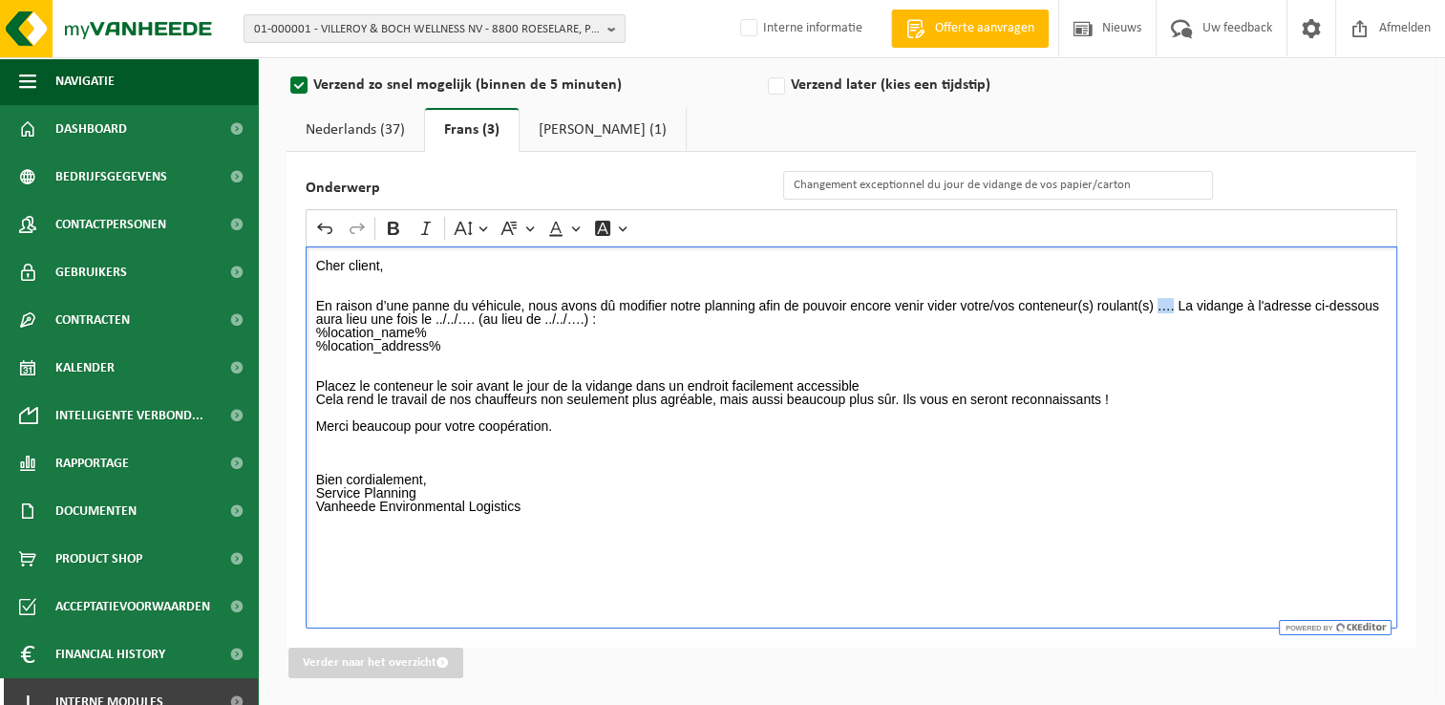
drag, startPoint x: 1158, startPoint y: 303, endPoint x: 1173, endPoint y: 331, distance: 31.6
click at [1173, 309] on p "Cher client, En raison d’une panne du véhicule, nous avons dû modifier notre pl…" at bounding box center [852, 392] width 1072 height 267
click at [1168, 296] on p "Cher client, En raison d’une panne du véhicule, nous avons dû modifier notre pl…" at bounding box center [852, 392] width 1072 height 267
click at [1166, 301] on p "Cher client, ⁠⁠⁠⁠⁠⁠⁠ En raison d’une panne du véhicule, nous avons dû modifier …" at bounding box center [852, 392] width 1072 height 267
click at [1234, 308] on p "Cher client, En raison d’une panne du véhicule, nous avons dû modifier notre pl…" at bounding box center [852, 392] width 1072 height 267
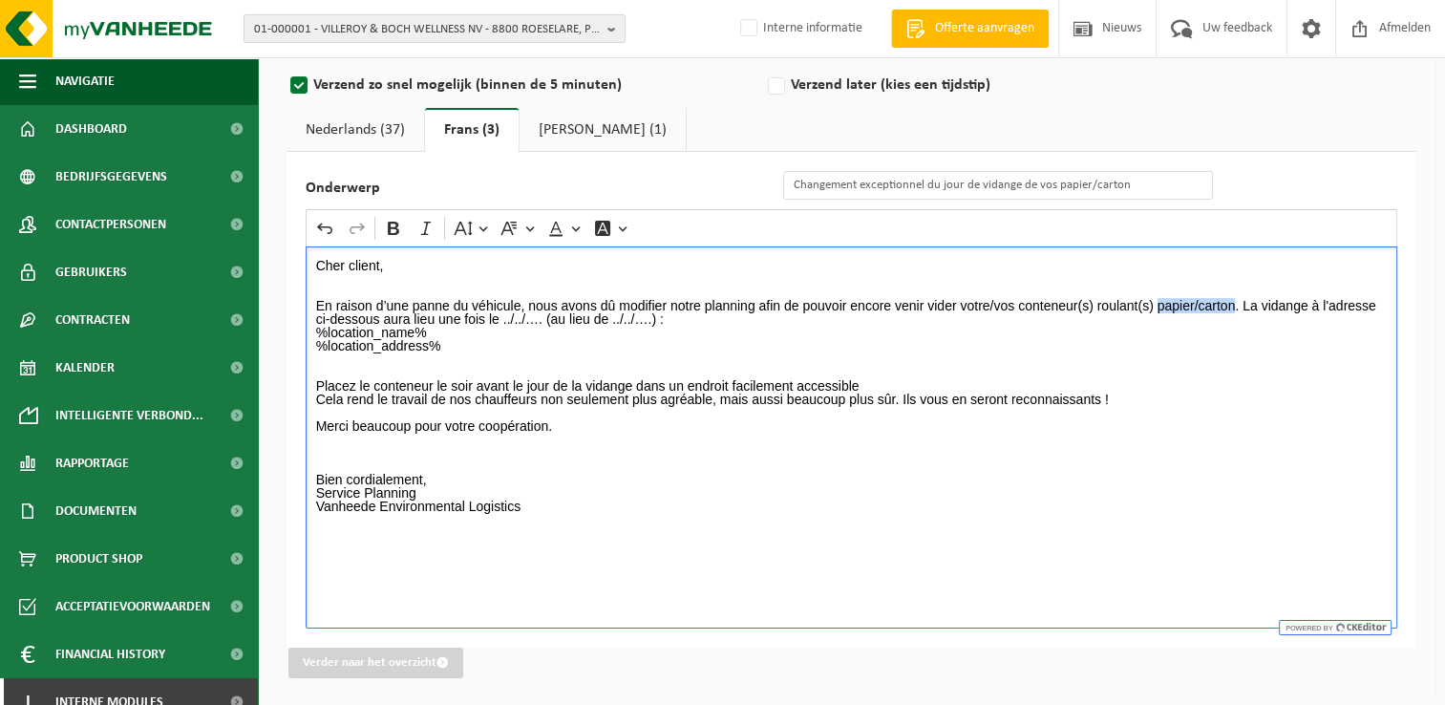
drag, startPoint x: 1158, startPoint y: 304, endPoint x: 1232, endPoint y: 297, distance: 74.8
click at [1232, 297] on p "Cher client, En raison d’une panne du véhicule, nous avons dû modifier notre pl…" at bounding box center [852, 392] width 1072 height 267
drag, startPoint x: 501, startPoint y: 316, endPoint x: 543, endPoint y: 315, distance: 42.0
click at [543, 315] on p "Cher client, En raison d’une panne du véhicule, nous avons dû modifier notre pl…" at bounding box center [852, 392] width 1072 height 267
drag, startPoint x: 675, startPoint y: 315, endPoint x: 714, endPoint y: 315, distance: 38.2
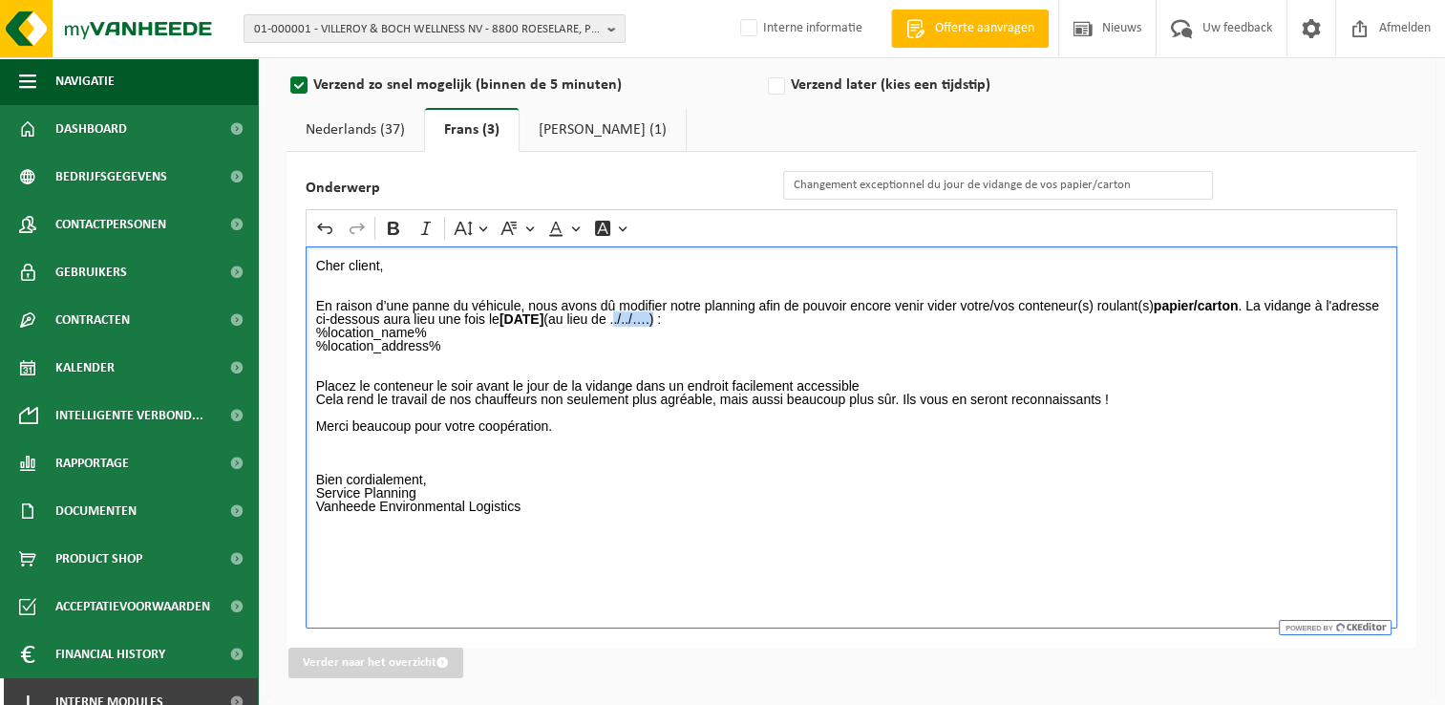
click at [714, 315] on p "Cher client, En raison d’une panne du véhicule, nous avons dû modifier notre pl…" at bounding box center [852, 392] width 1072 height 267
click at [756, 324] on p "/Cher client, ⁠⁠⁠⁠⁠⁠⁠ En raison d’une panne du véhicule, nous avons dû modifier…" at bounding box center [852, 392] width 1072 height 267
drag, startPoint x: 755, startPoint y: 318, endPoint x: 810, endPoint y: 331, distance: 57.0
click at [756, 317] on p "/Cher client, En raison d’une panne du véhicule, nous avons dû modifier notre p…" at bounding box center [852, 392] width 1072 height 267
click at [841, 322] on p "/Cher client, En raison d’une panne du véhicule, nous avons dû modifier notre p…" at bounding box center [852, 392] width 1072 height 267
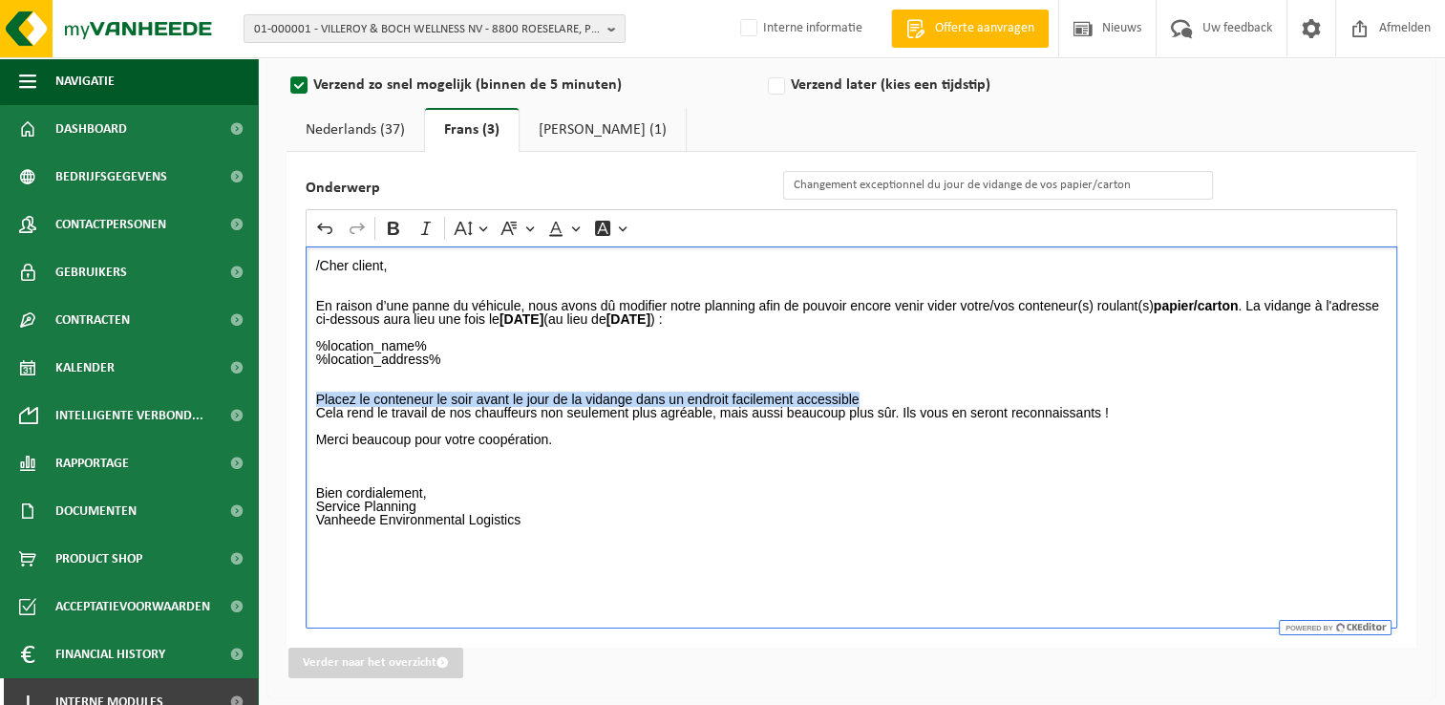
drag, startPoint x: 853, startPoint y: 395, endPoint x: 314, endPoint y: 402, distance: 538.8
click at [314, 402] on div "/Cher client, En raison d’une panne du véhicule, nous avons dû modifier notre p…" at bounding box center [852, 437] width 1092 height 382
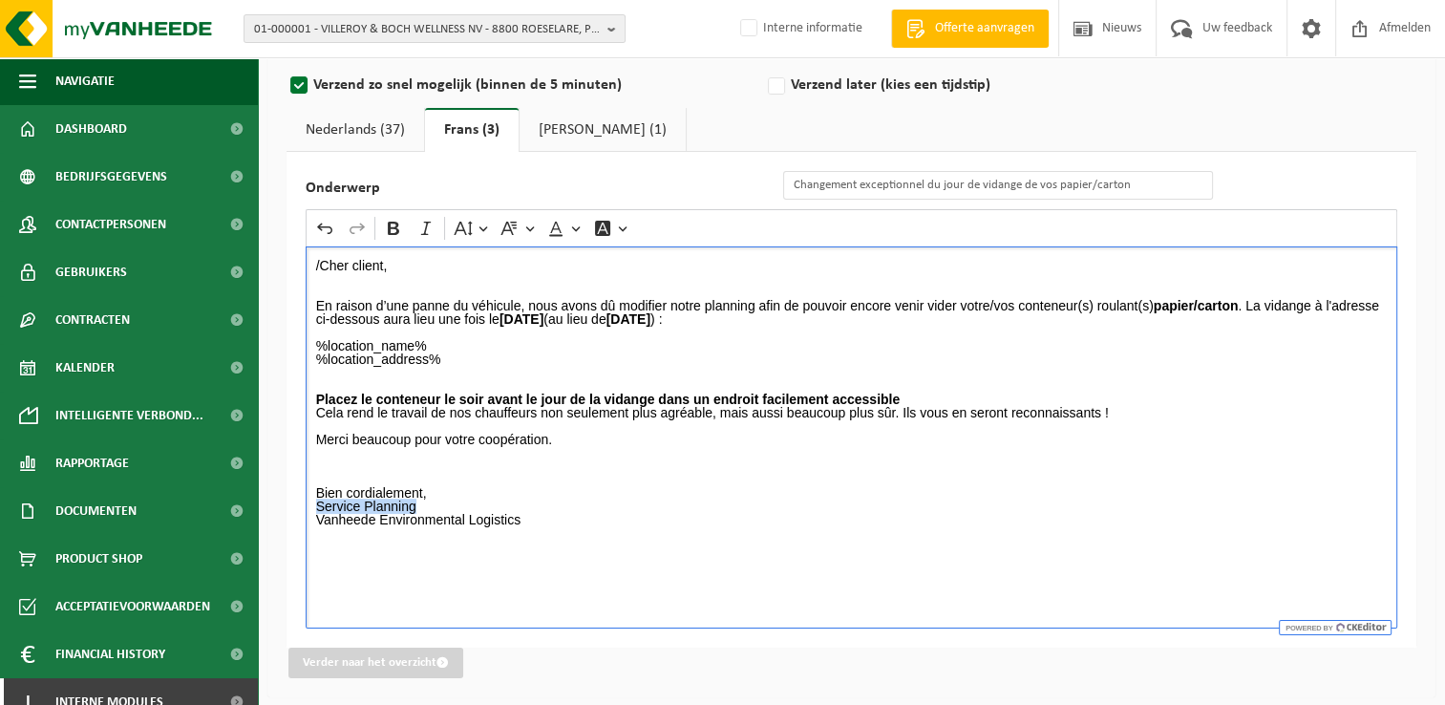
drag, startPoint x: 371, startPoint y: 502, endPoint x: 309, endPoint y: 505, distance: 62.2
click at [309, 505] on div "/Cher client, En raison d’une panne du véhicule, nous avons dû modifier notre p…" at bounding box center [852, 437] width 1092 height 382
click at [516, 484] on p "%location_name% %location_address% Placez le conteneur le soir avant le jour de…" at bounding box center [852, 433] width 1072 height 214
click at [324, 266] on p "/Cher client, En raison d’une panne du véhicule, nous avons dû modifier notre p…" at bounding box center [852, 292] width 1072 height 67
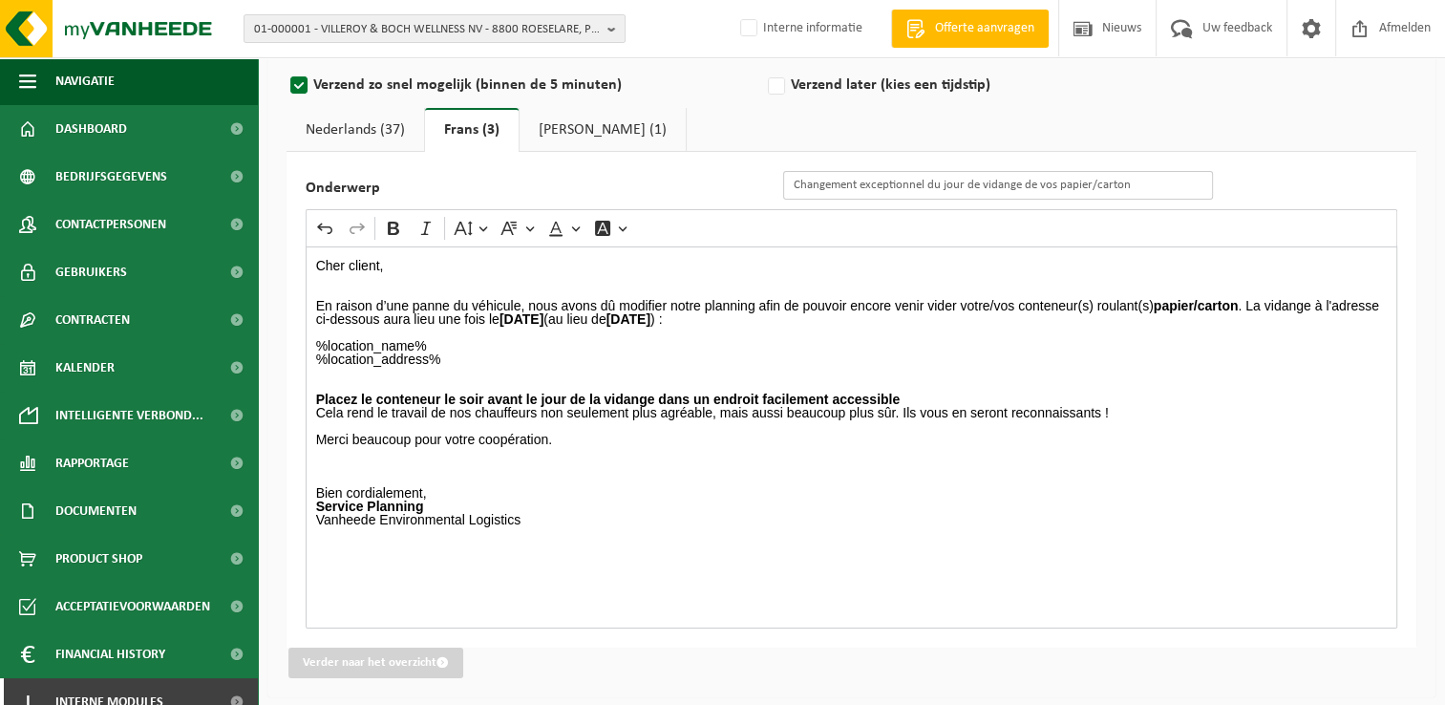
drag, startPoint x: 1138, startPoint y: 187, endPoint x: 711, endPoint y: 192, distance: 427.0
click at [711, 192] on div "Onderwerp Changement exceptionnel du jour de vidange de vos papier/carton" at bounding box center [769, 185] width 927 height 29
click at [558, 127] on link "Engels (1)" at bounding box center [603, 130] width 166 height 44
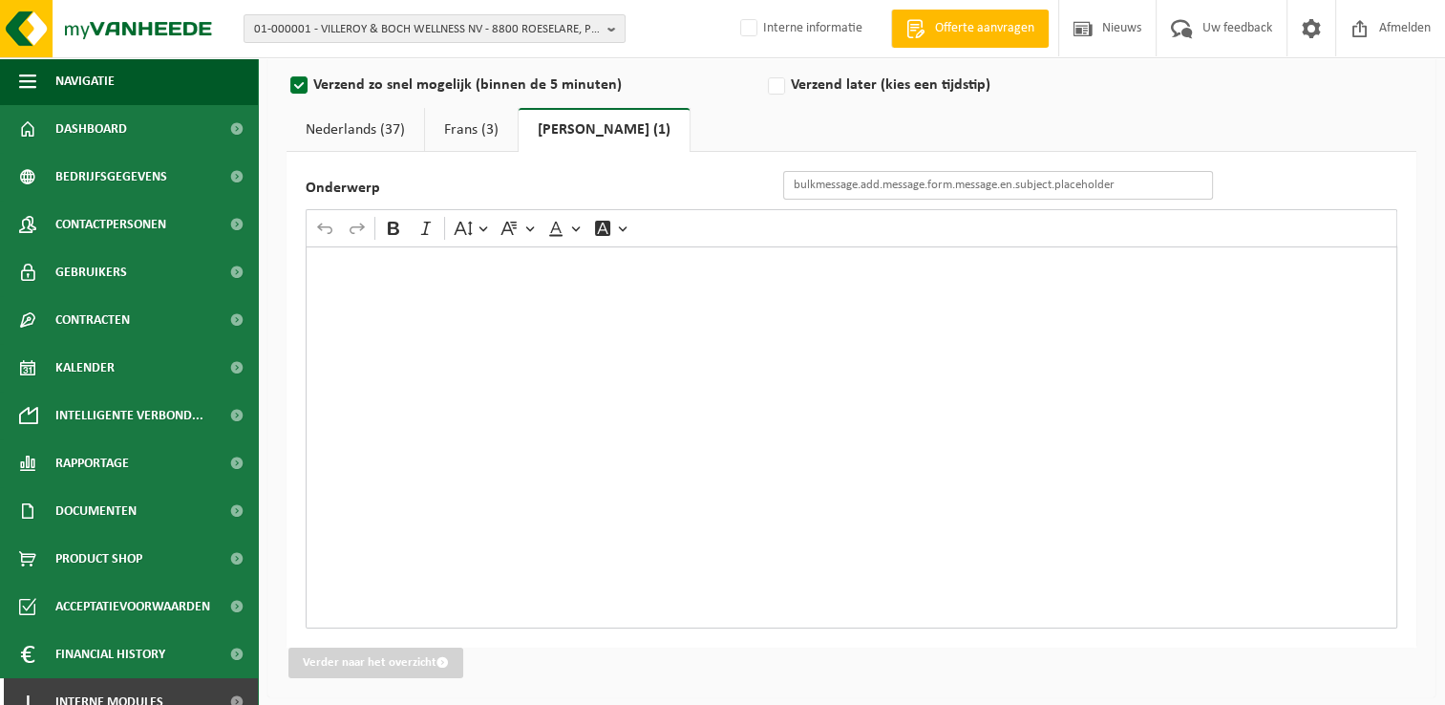
drag, startPoint x: 901, startPoint y: 187, endPoint x: 757, endPoint y: 162, distance: 145.4
click at [901, 187] on input "Onderwerp" at bounding box center [998, 185] width 430 height 29
paste input "Changement exceptionnel du jour de vidange de vos papier/carton"
type input "Changement exceptionnel du jour de vidange de vos papier/carton"
click at [460, 129] on link "Frans (3)" at bounding box center [471, 130] width 93 height 44
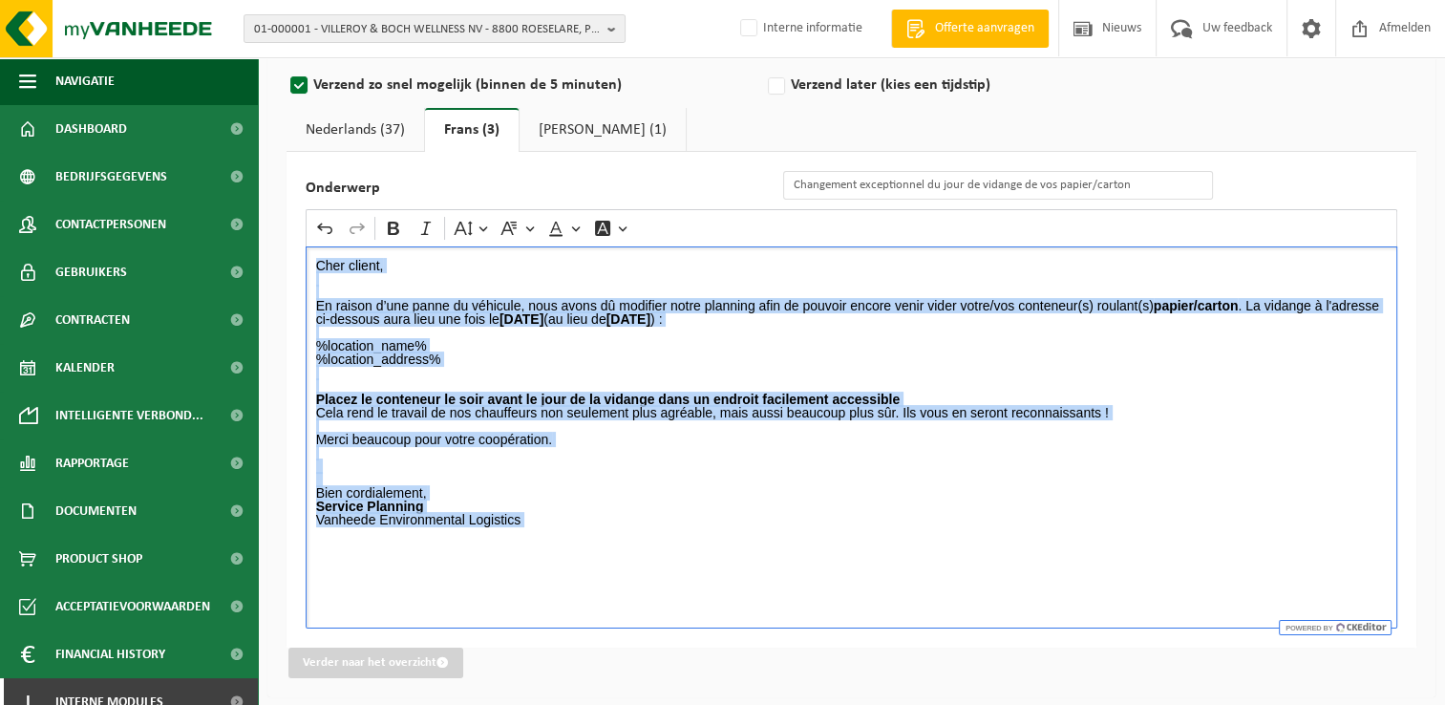
drag, startPoint x: 317, startPoint y: 261, endPoint x: 606, endPoint y: 575, distance: 426.6
click at [606, 575] on div "Cher client, En raison d’une panne du véhicule, nous avons dû modifier notre pl…" at bounding box center [852, 437] width 1092 height 382
copy div "Cher client, En raison d’une panne du véhicule, nous avons dû modifier notre pl…"
click at [554, 127] on link "Engels (1)" at bounding box center [603, 130] width 166 height 44
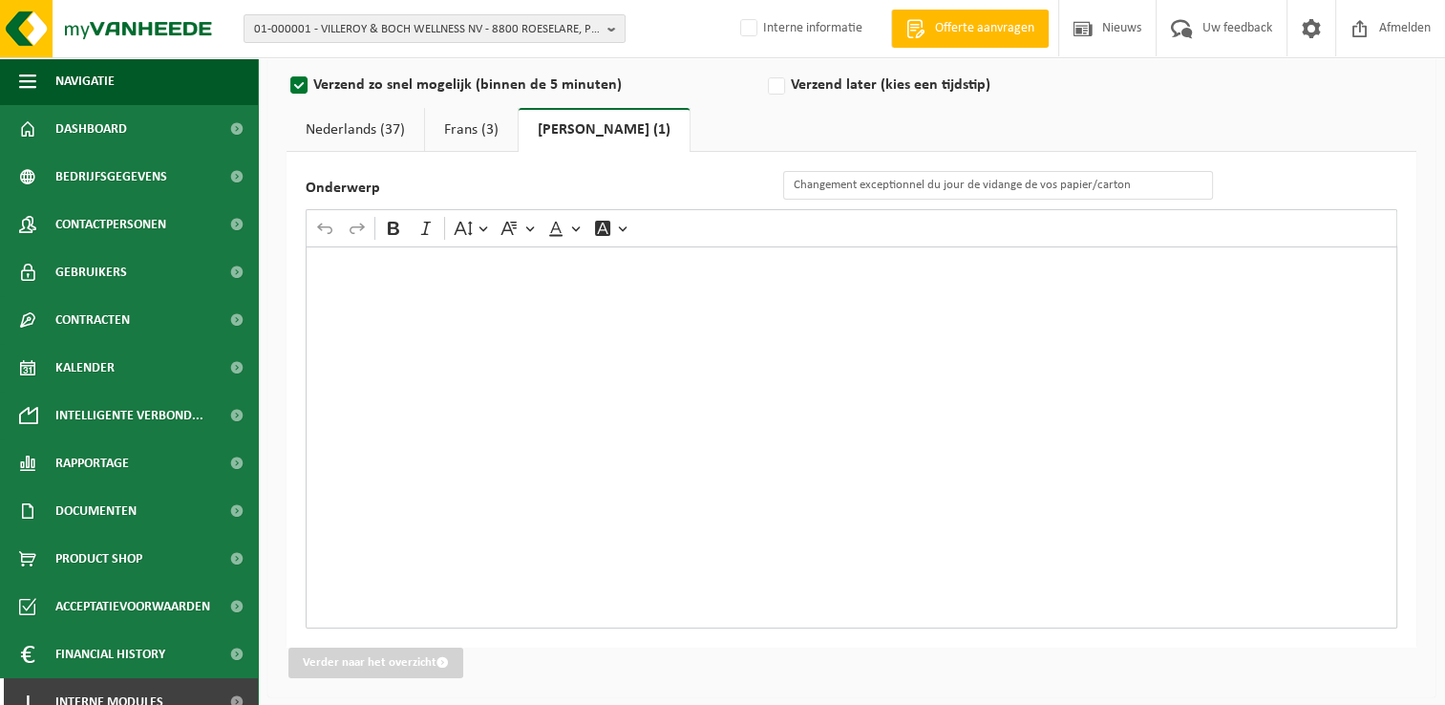
click at [443, 277] on div "Rich Text Editor. Editing area: main. Press Alt+0 for help." at bounding box center [852, 437] width 1092 height 382
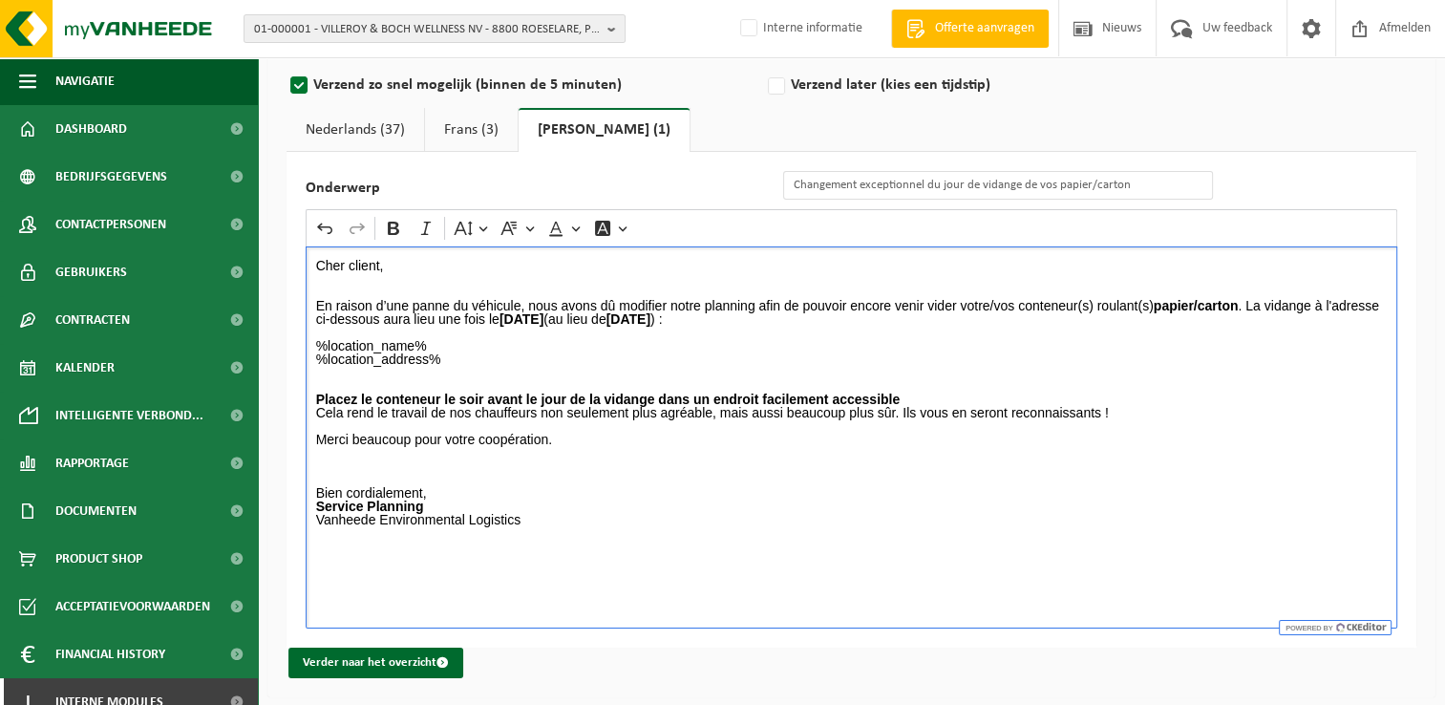
click at [608, 456] on p "%location_name% %location_address% Placez le conteneur le soir avant le jour de…" at bounding box center [852, 433] width 1072 height 214
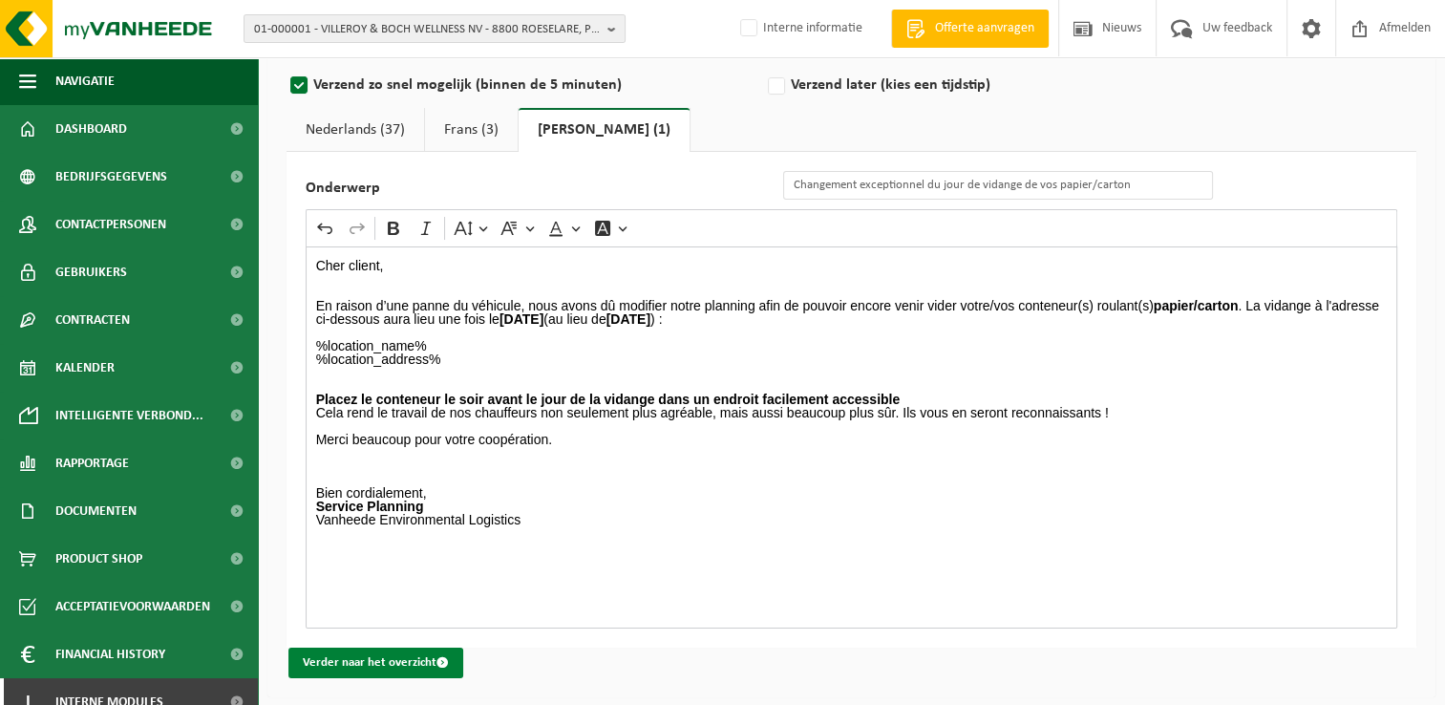
click at [417, 650] on button "Verder naar het overzicht" at bounding box center [375, 663] width 175 height 31
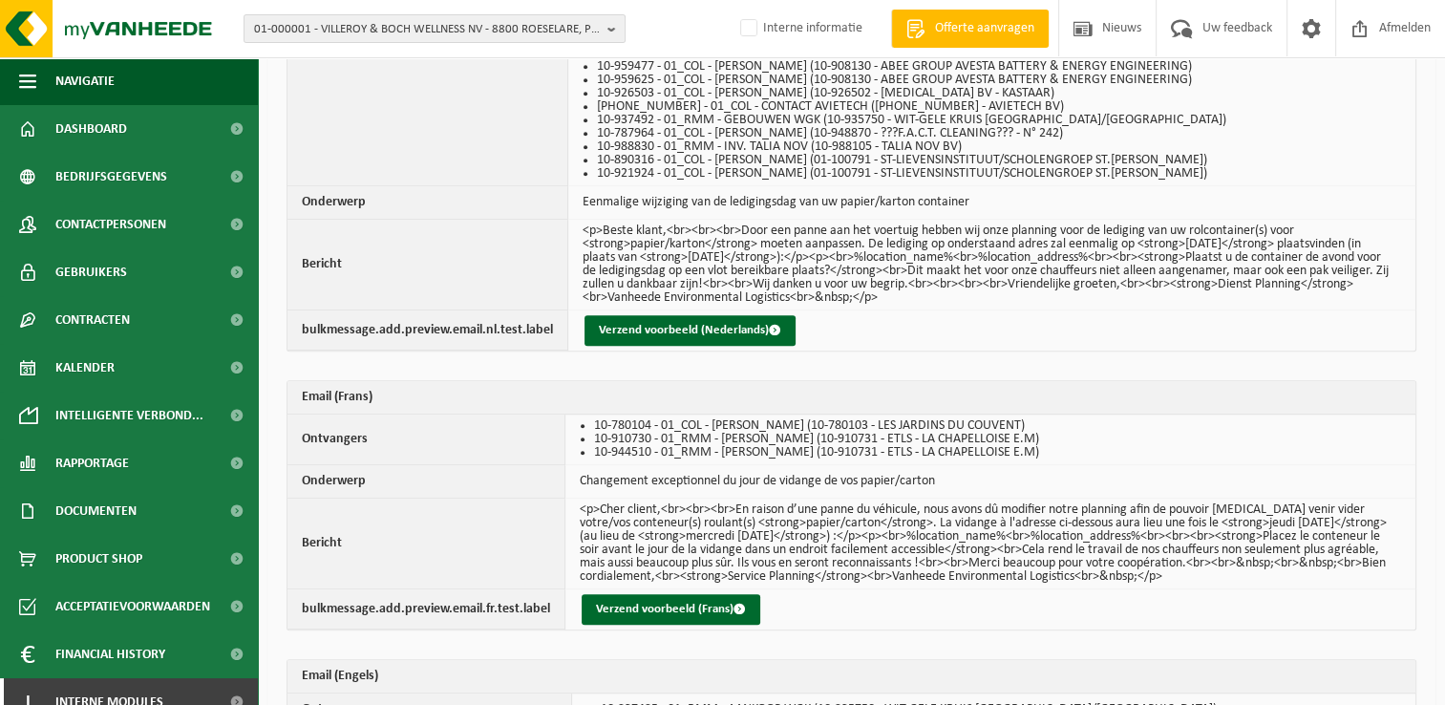
scroll to position [1242, 0]
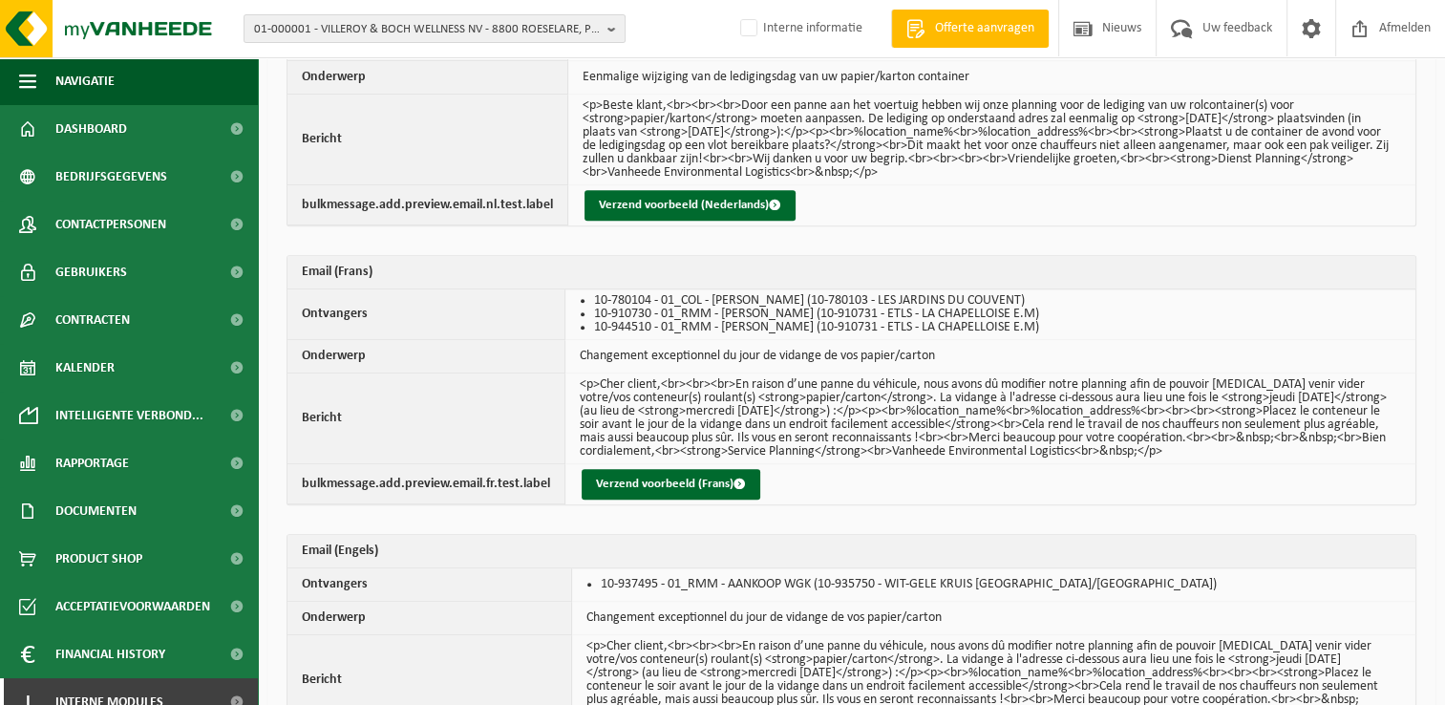
drag, startPoint x: 710, startPoint y: 199, endPoint x: 675, endPoint y: 320, distance: 126.1
click at [709, 200] on button "Verzend voorbeeld (Nederlands)" at bounding box center [690, 205] width 211 height 31
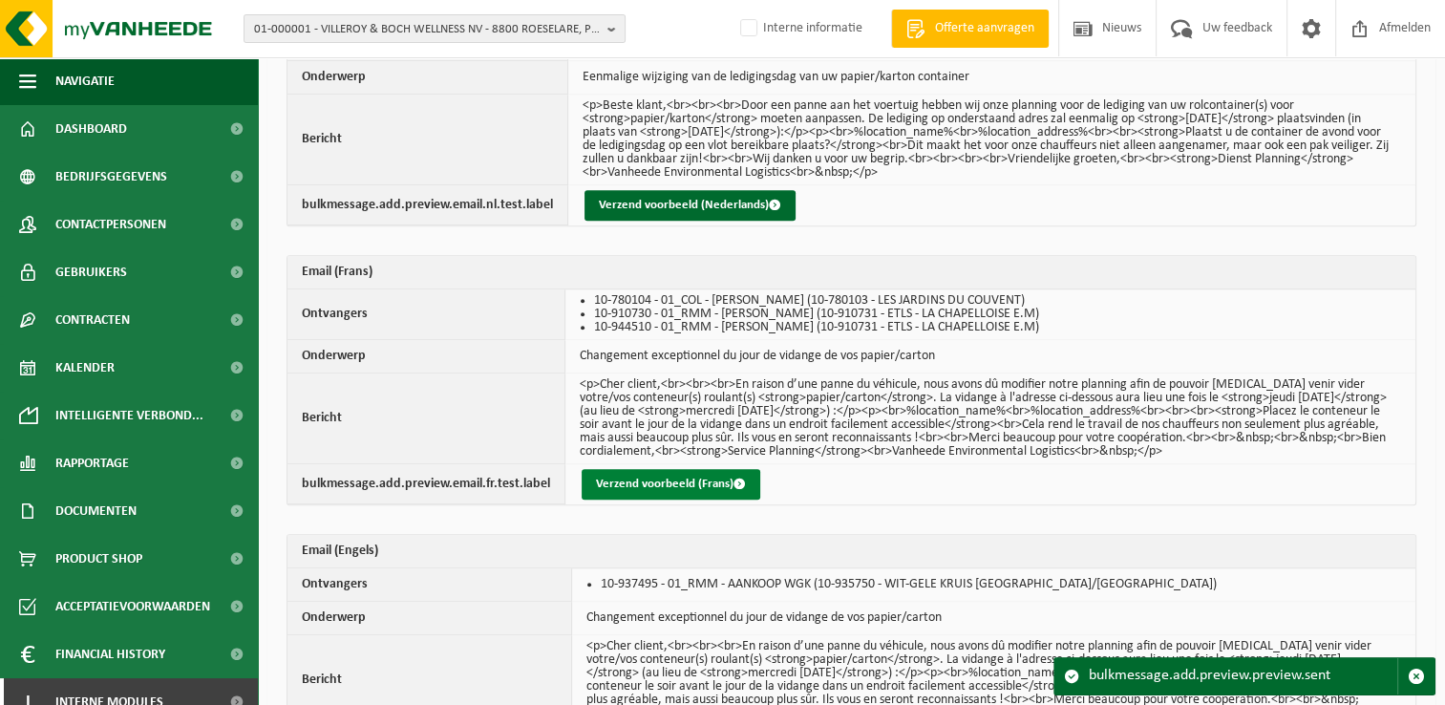
click at [705, 480] on button "Verzend voorbeeld (Frans)" at bounding box center [671, 484] width 179 height 31
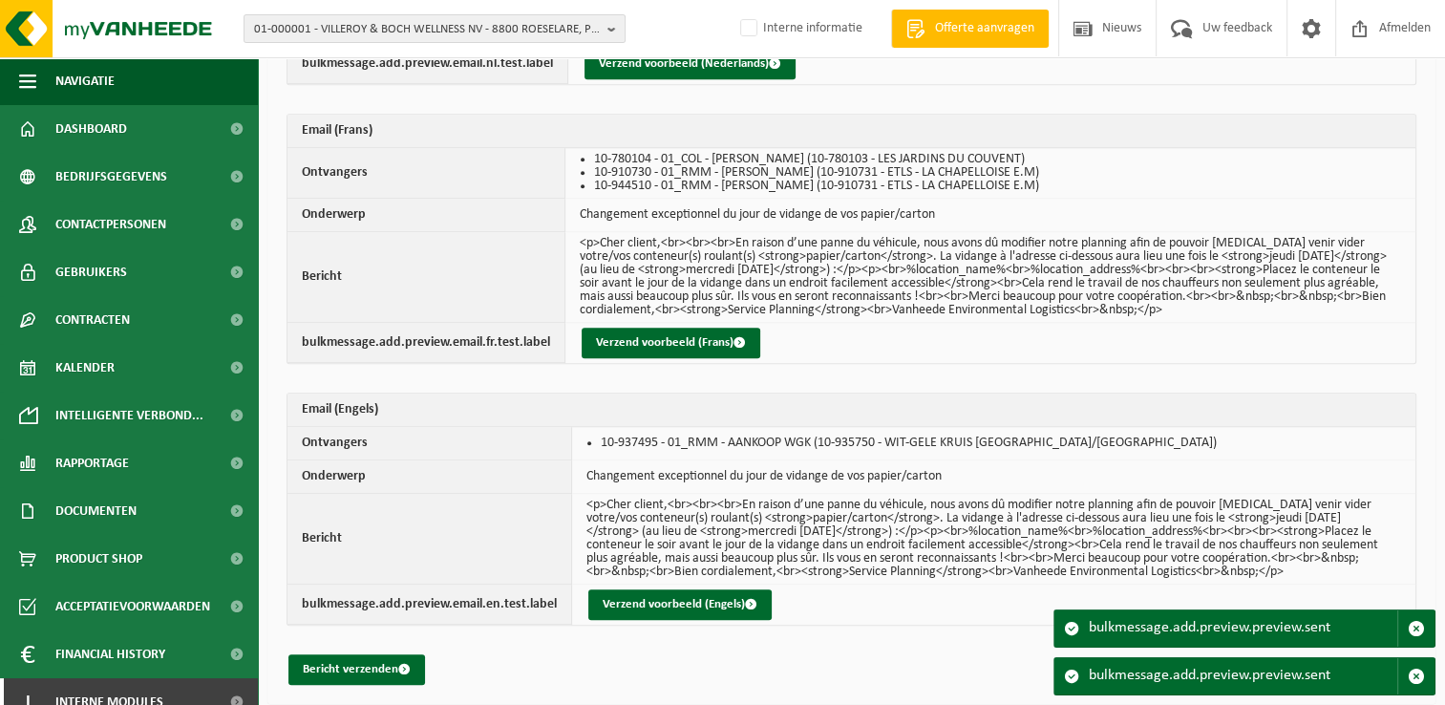
scroll to position [1384, 0]
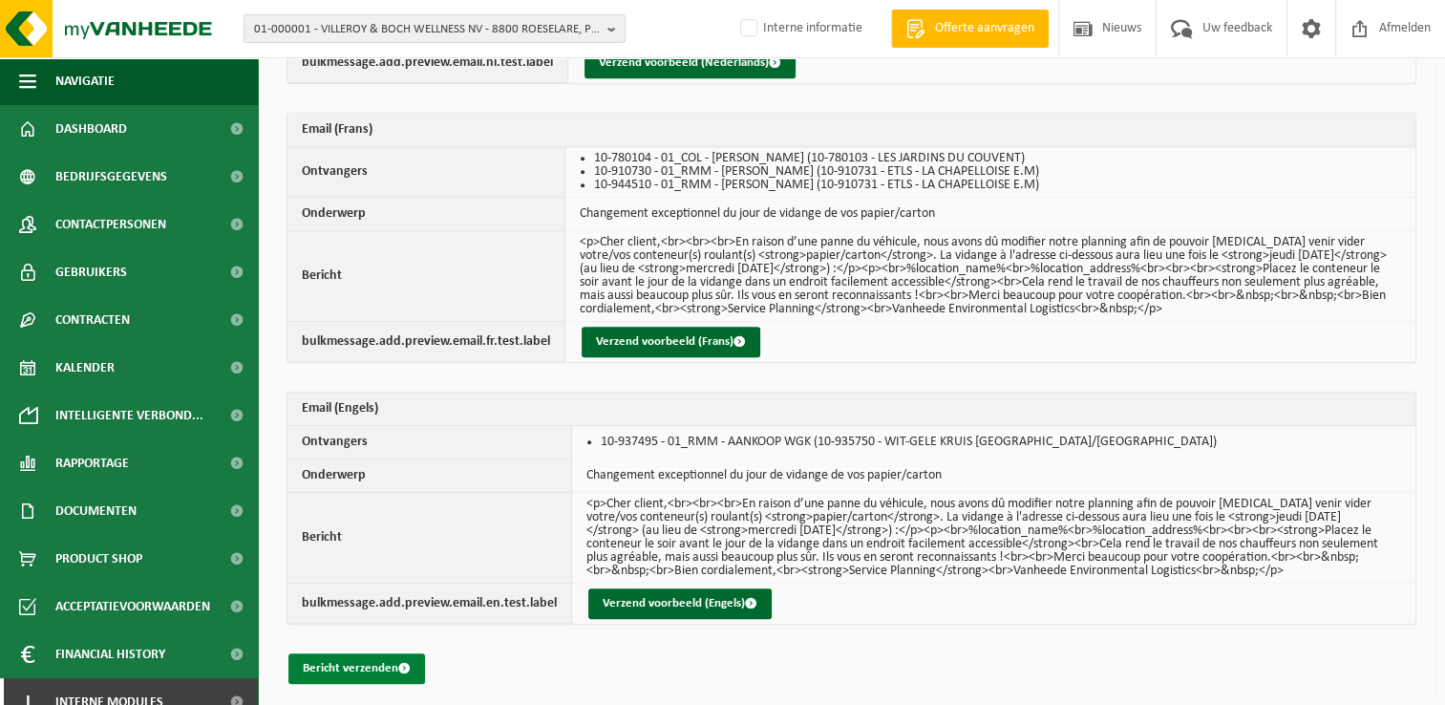
click at [360, 668] on button "Bericht verzenden" at bounding box center [356, 668] width 137 height 31
